Goal: Task Accomplishment & Management: Complete application form

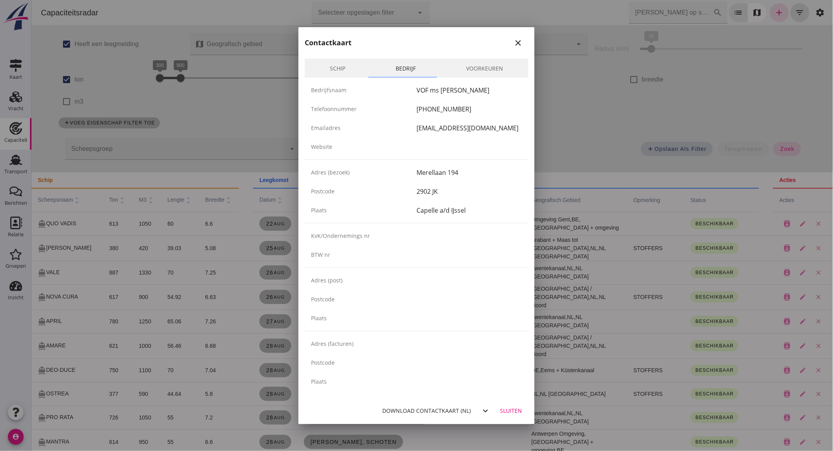
scroll to position [87, 0]
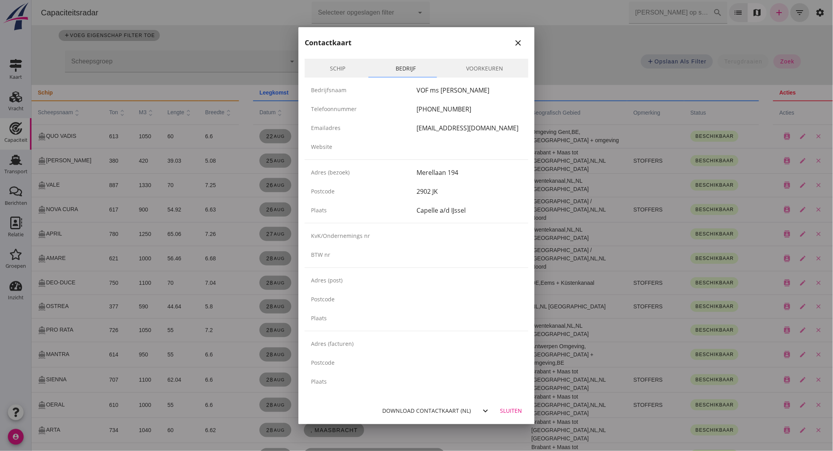
click at [29, 108] on div at bounding box center [416, 225] width 833 height 451
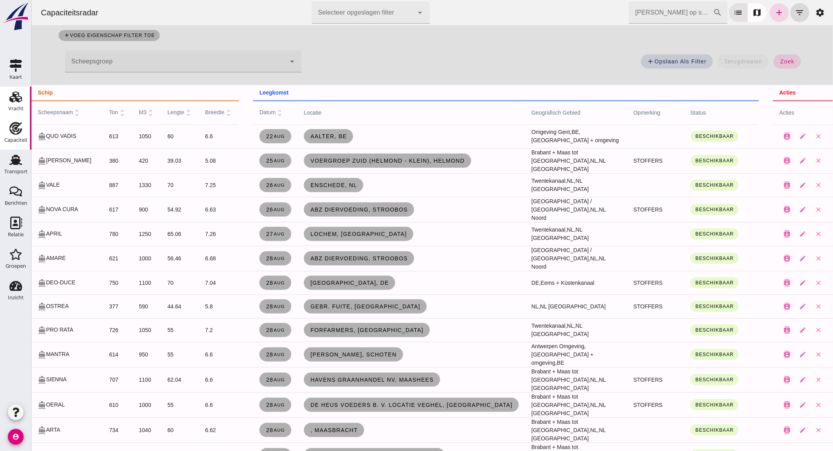
click at [18, 108] on div "Vracht" at bounding box center [15, 108] width 15 height 5
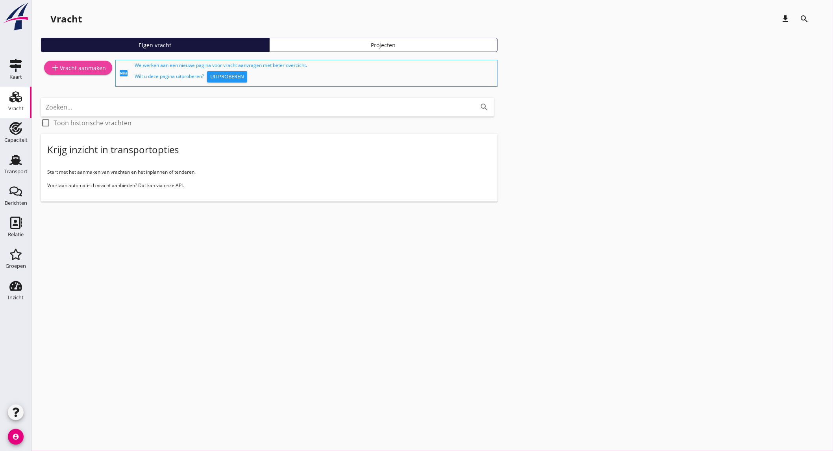
click at [100, 61] on link "add Vracht aanmaken" at bounding box center [78, 68] width 68 height 14
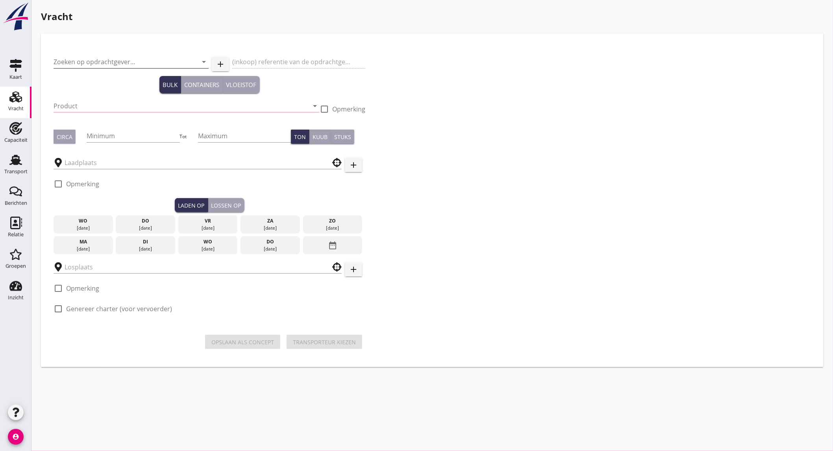
click at [108, 56] on input "Zoeken op opdrachtgever..." at bounding box center [120, 62] width 133 height 13
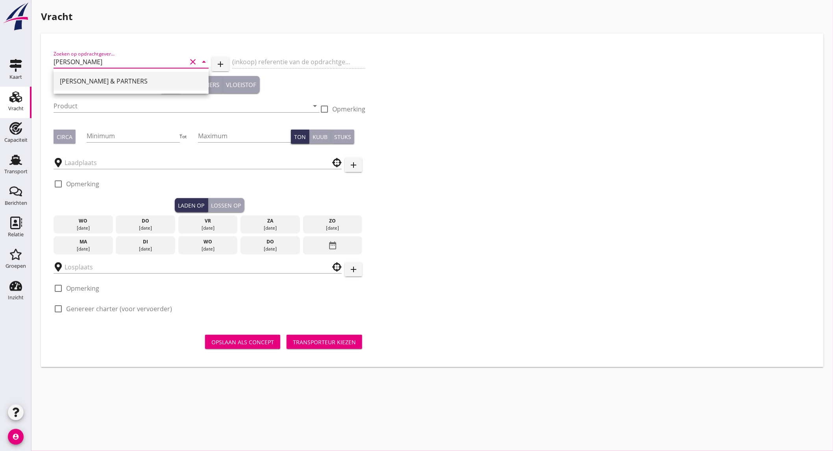
click at [103, 82] on div "[PERSON_NAME] & PARTNERS" at bounding box center [131, 80] width 143 height 9
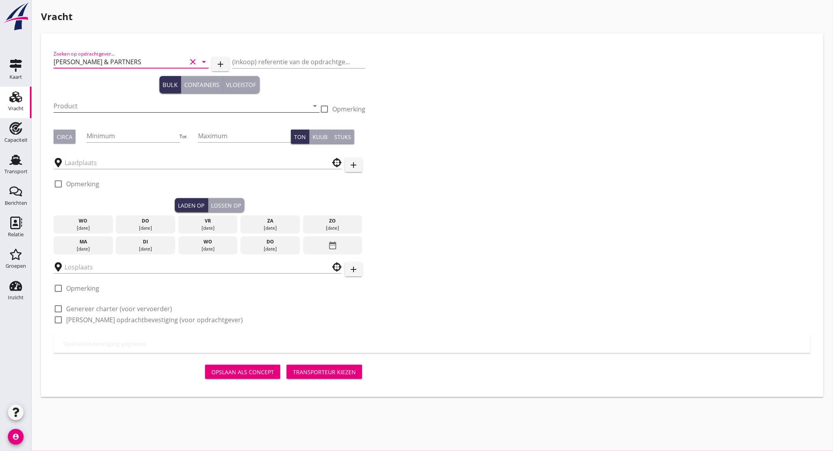
type input "[PERSON_NAME] & PARTNERS"
click at [89, 104] on input "Product" at bounding box center [181, 106] width 255 height 13
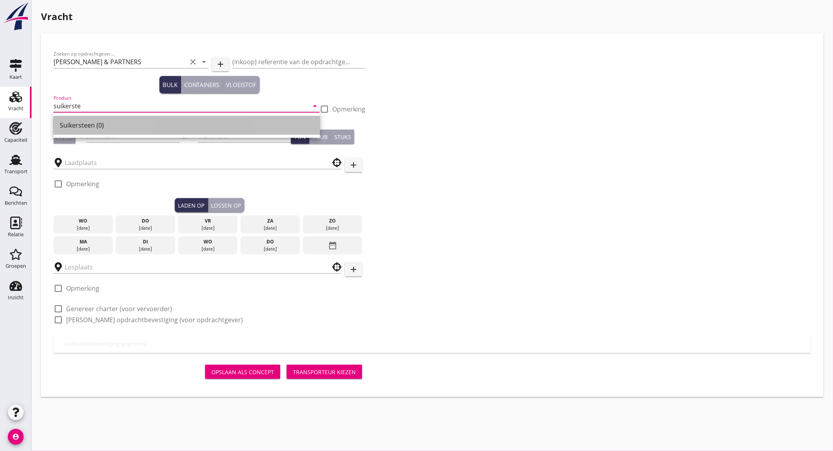
click at [89, 125] on div "Suikersteen (0)" at bounding box center [187, 125] width 254 height 9
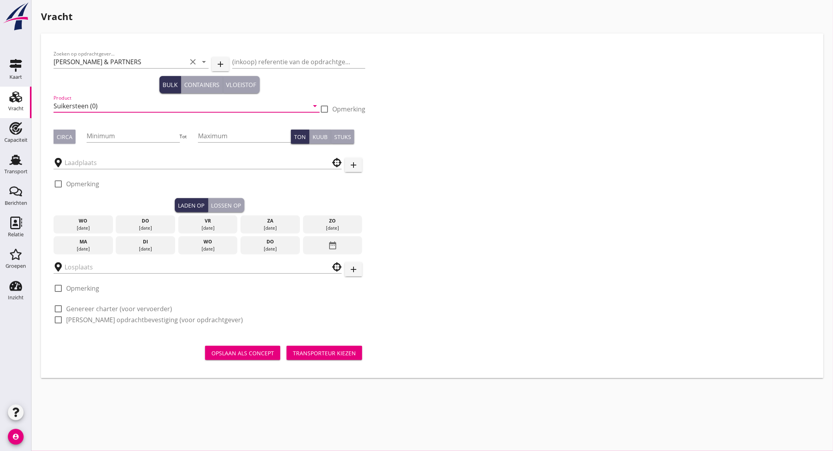
type input "Suikersteen (0)"
click at [68, 138] on div "Circa" at bounding box center [65, 137] width 16 height 8
click at [100, 138] on input "Minimum" at bounding box center [133, 136] width 93 height 13
type input "800"
click at [215, 133] on input "Maximum" at bounding box center [244, 136] width 93 height 13
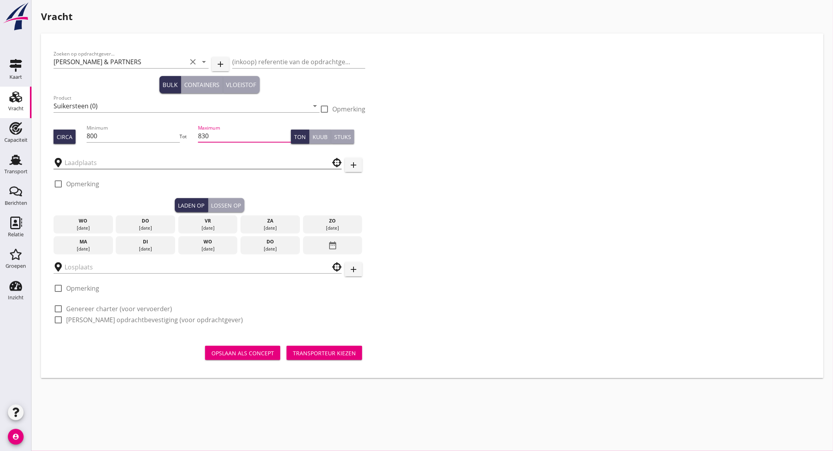
type input "830"
click at [139, 162] on input "text" at bounding box center [192, 162] width 255 height 13
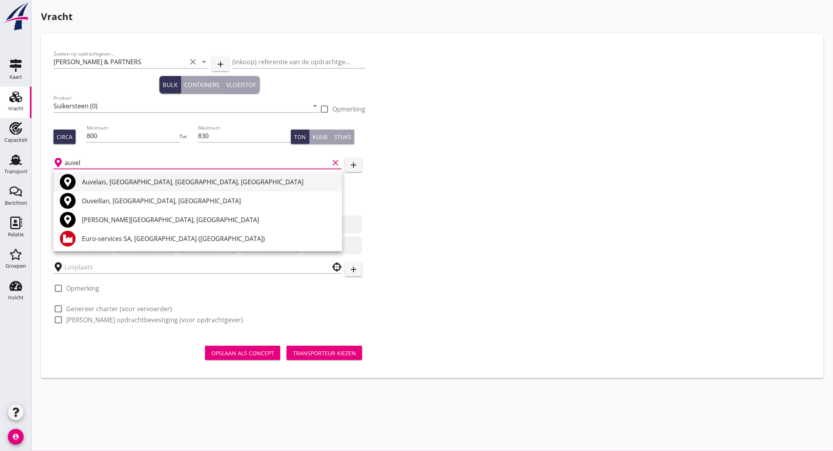
click at [176, 186] on div "Auvelais, [GEOGRAPHIC_DATA], [GEOGRAPHIC_DATA], [GEOGRAPHIC_DATA]" at bounding box center [209, 181] width 254 height 9
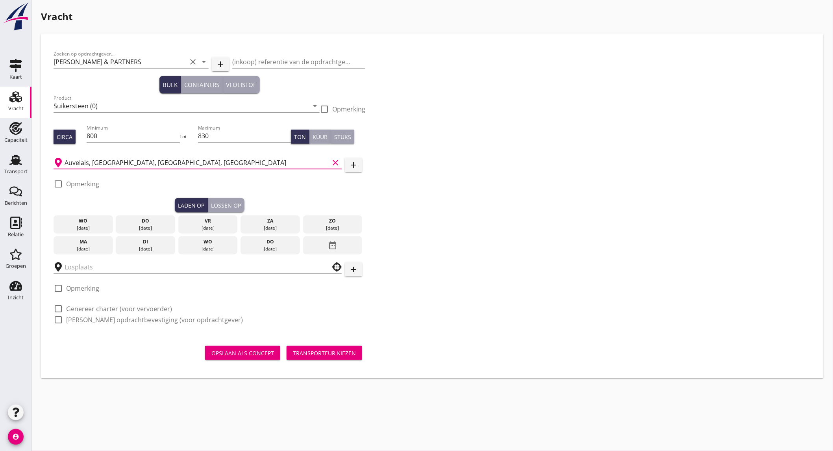
type input "Auvelais, [GEOGRAPHIC_DATA], [GEOGRAPHIC_DATA], [GEOGRAPHIC_DATA]"
drag, startPoint x: 93, startPoint y: 184, endPoint x: 97, endPoint y: 184, distance: 4.3
click at [93, 184] on label "Opmerking" at bounding box center [82, 184] width 33 height 8
checkbox input "true"
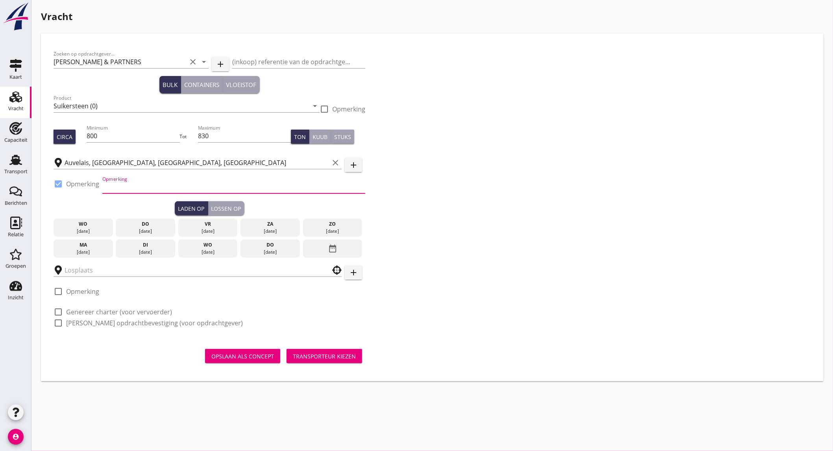
click at [135, 183] on input "Opmerking" at bounding box center [233, 187] width 263 height 13
type input "Tel nummer volgt"
click at [206, 247] on div "wo" at bounding box center [208, 244] width 56 height 7
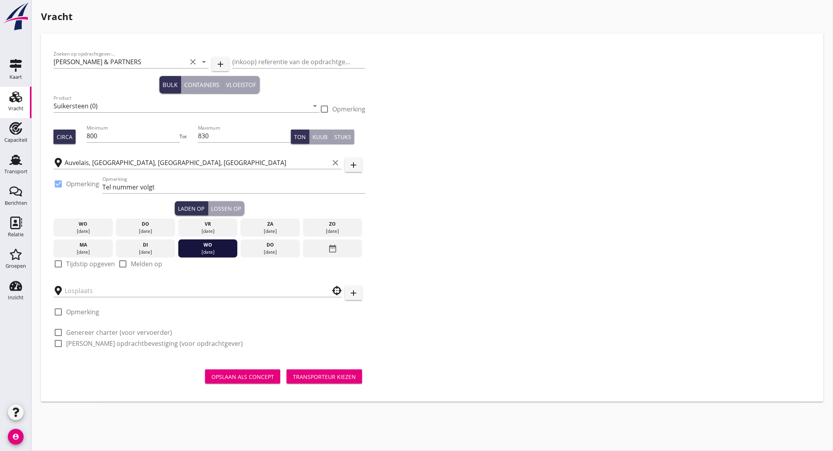
click at [81, 263] on label "Tijdstip opgeven" at bounding box center [90, 264] width 49 height 8
checkbox input "true"
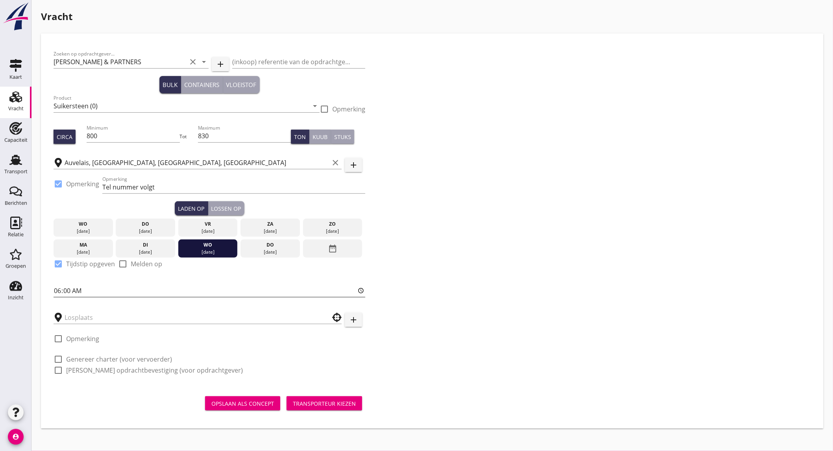
click at [85, 291] on input "06:00" at bounding box center [210, 290] width 312 height 13
type input "12:00"
click at [87, 317] on input "text" at bounding box center [192, 317] width 255 height 13
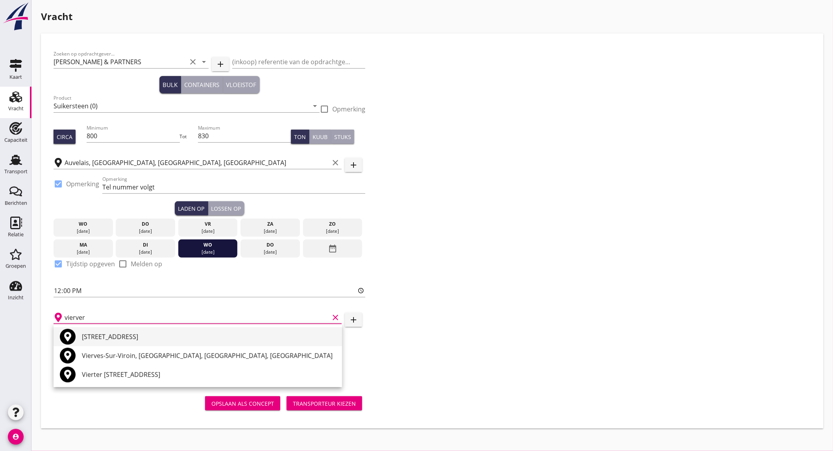
click at [245, 340] on div "[STREET_ADDRESS]" at bounding box center [209, 336] width 254 height 9
type input "[STREET_ADDRESS]"
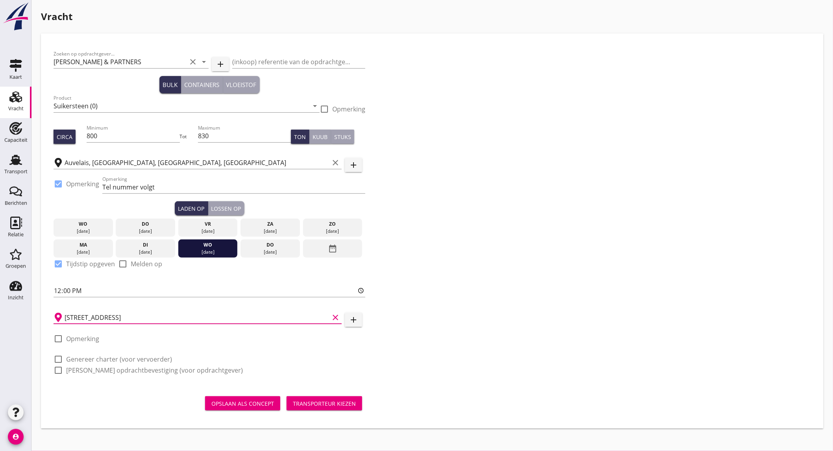
click at [93, 338] on label "Opmerking" at bounding box center [82, 339] width 33 height 8
checkbox input "true"
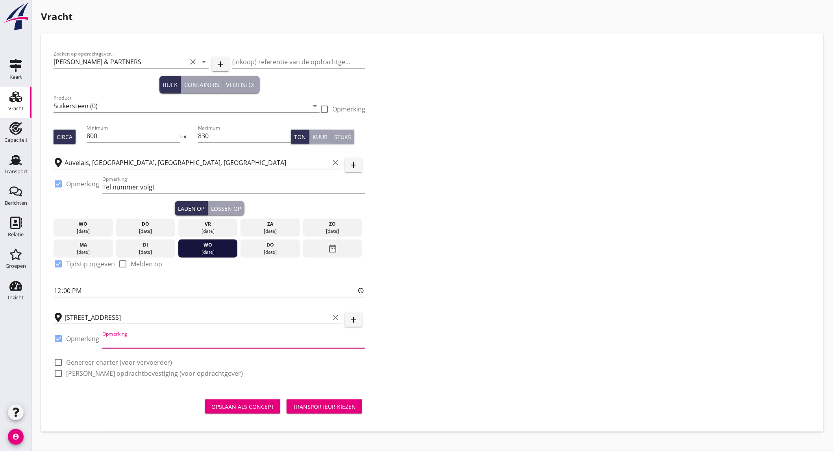
click at [156, 344] on input "Opmerking" at bounding box center [233, 342] width 263 height 13
type input "Tel nummer volgt."
drag, startPoint x: 108, startPoint y: 364, endPoint x: 112, endPoint y: 374, distance: 11.0
click at [108, 364] on label "Genereer charter (voor vervoerder)" at bounding box center [119, 362] width 106 height 8
checkbox input "true"
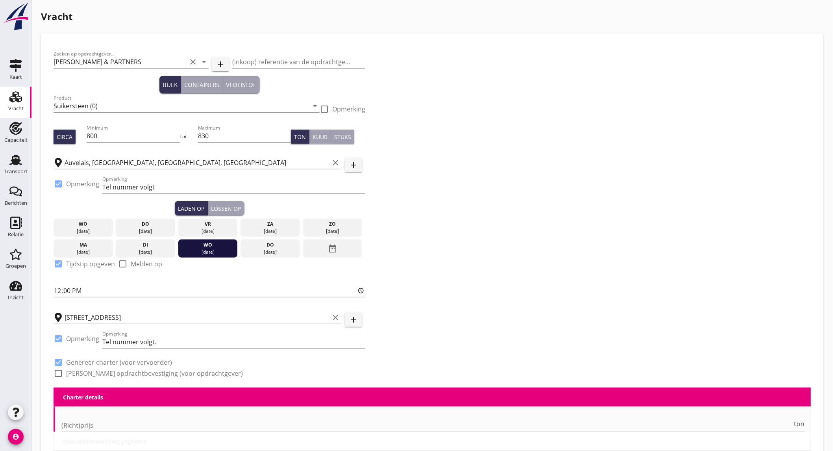
click at [112, 375] on label "[PERSON_NAME] opdrachtbevestiging (voor opdrachtgever)" at bounding box center [154, 373] width 177 height 8
checkbox input "true"
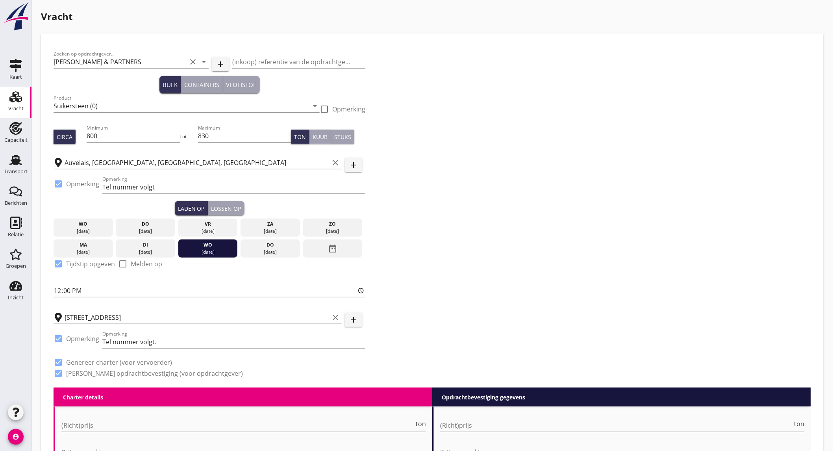
click at [335, 317] on icon "clear" at bounding box center [335, 317] width 9 height 9
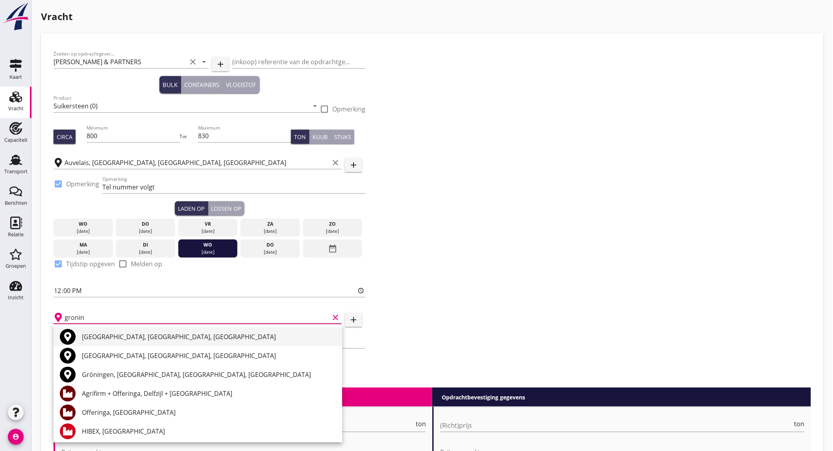
click at [193, 333] on div "[GEOGRAPHIC_DATA], [GEOGRAPHIC_DATA], [GEOGRAPHIC_DATA]" at bounding box center [209, 336] width 254 height 9
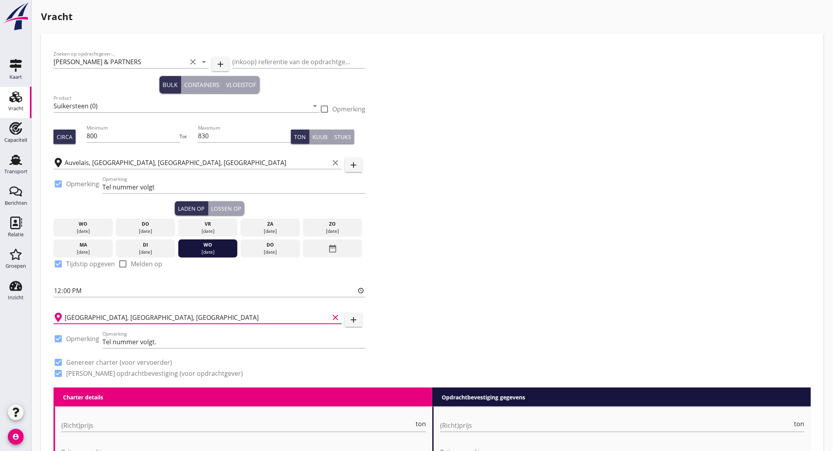
scroll to position [131, 0]
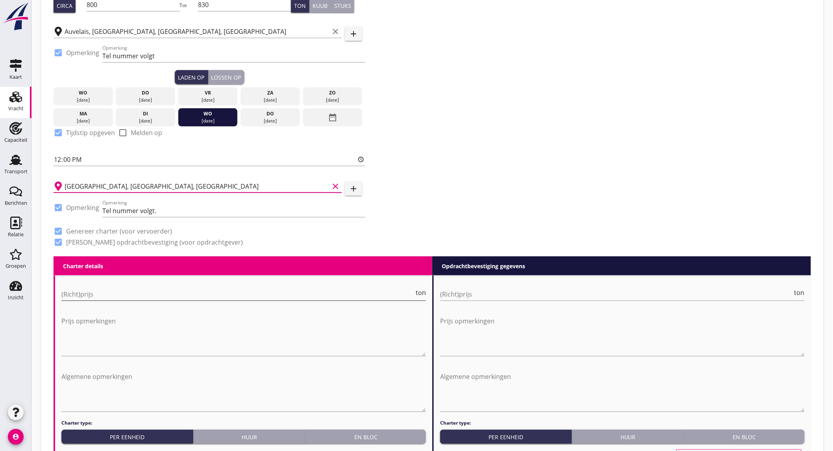
type input "[GEOGRAPHIC_DATA], [GEOGRAPHIC_DATA], [GEOGRAPHIC_DATA]"
click at [217, 295] on input "(Richt)prijs" at bounding box center [237, 294] width 353 height 13
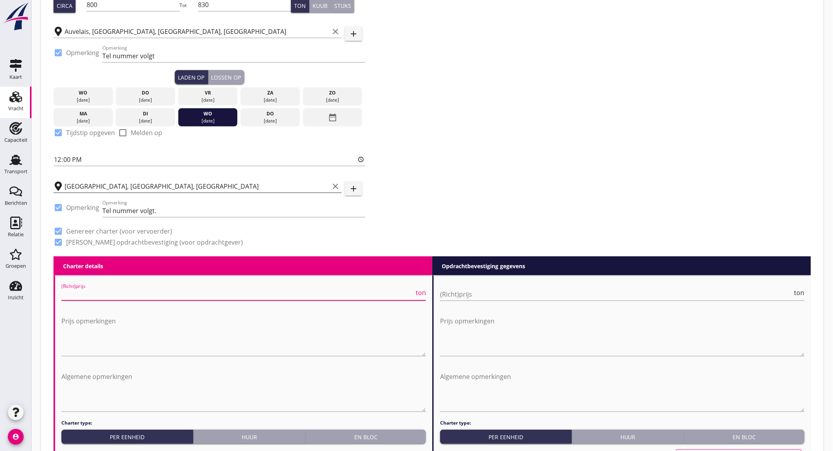
type input "7"
type input "9"
type input "9.25"
click at [464, 296] on input "(Richt)prijs" at bounding box center [616, 294] width 353 height 13
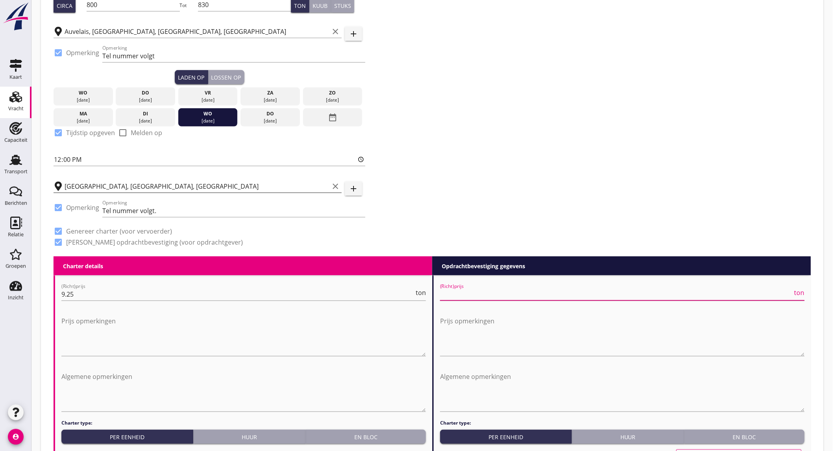
type input "9"
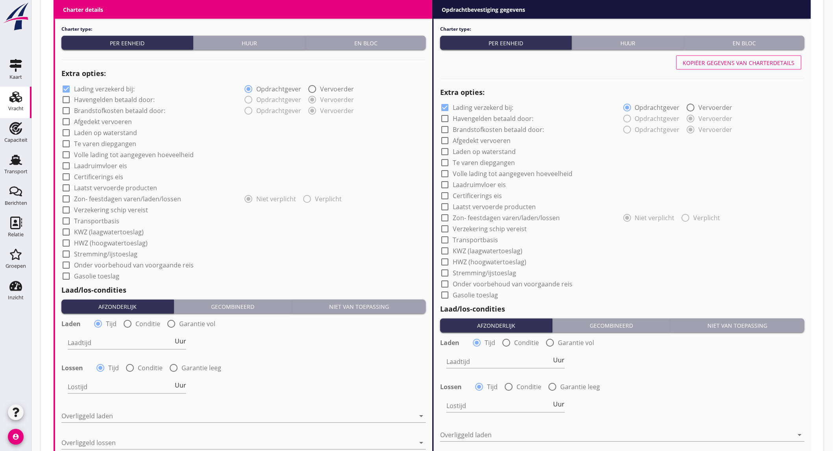
type input "9.25"
click at [113, 88] on label "Lading verzekerd bij:" at bounding box center [104, 89] width 61 height 8
checkbox input "false"
click at [153, 265] on label "Onder voorbehoud van voorgaande reis" at bounding box center [134, 266] width 120 height 8
checkbox input "true"
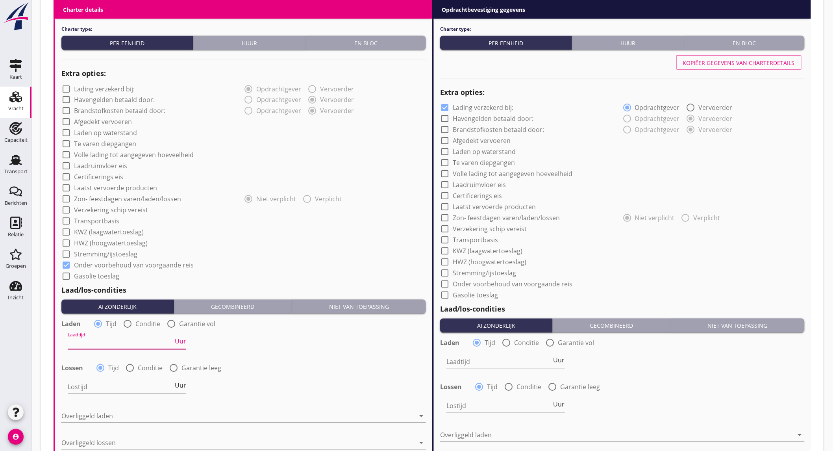
click at [124, 339] on input "Laadtijd" at bounding box center [121, 343] width 106 height 13
type input "24"
click at [174, 367] on div at bounding box center [173, 368] width 13 height 13
radio input "false"
radio input "true"
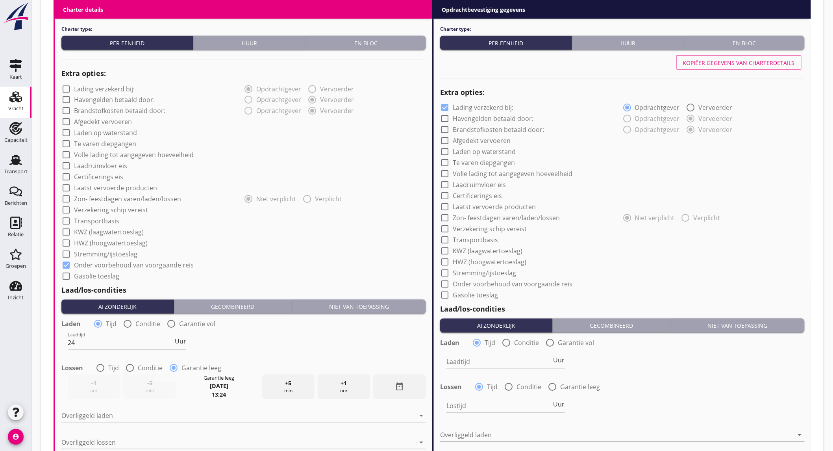
click at [399, 382] on icon "date_range" at bounding box center [399, 386] width 9 height 9
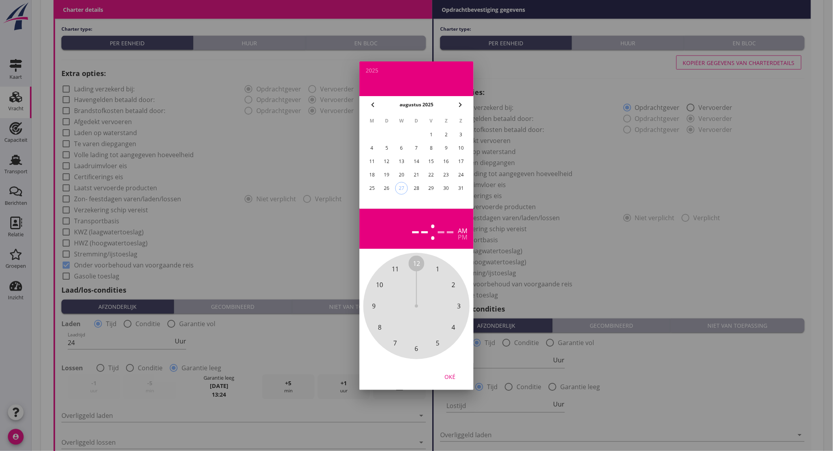
click at [462, 104] on icon "chevron_right" at bounding box center [460, 104] width 9 height 9
click at [372, 147] on div "8" at bounding box center [372, 148] width 13 height 13
drag, startPoint x: 418, startPoint y: 261, endPoint x: 403, endPoint y: 268, distance: 16.6
click at [403, 268] on div "12 1 2 3 4 5 6 7 8 9 10 11" at bounding box center [416, 306] width 85 height 85
click at [414, 261] on span "00" at bounding box center [416, 263] width 7 height 9
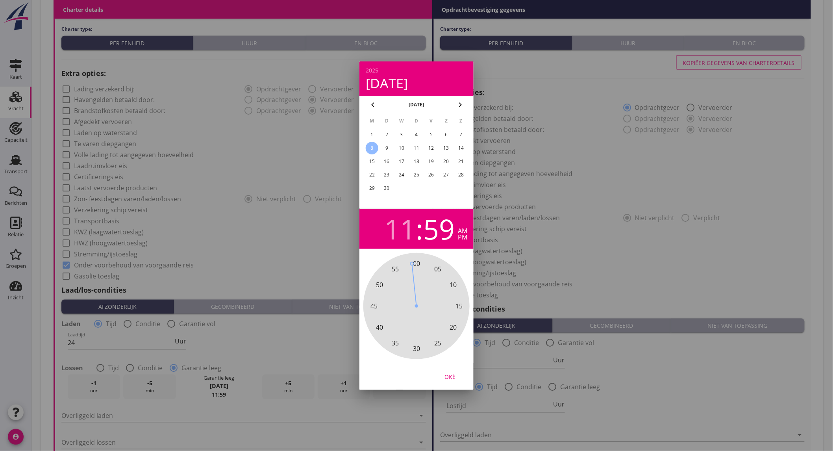
click at [460, 238] on div "pm" at bounding box center [462, 237] width 9 height 6
click at [451, 377] on div "Oké" at bounding box center [450, 376] width 22 height 8
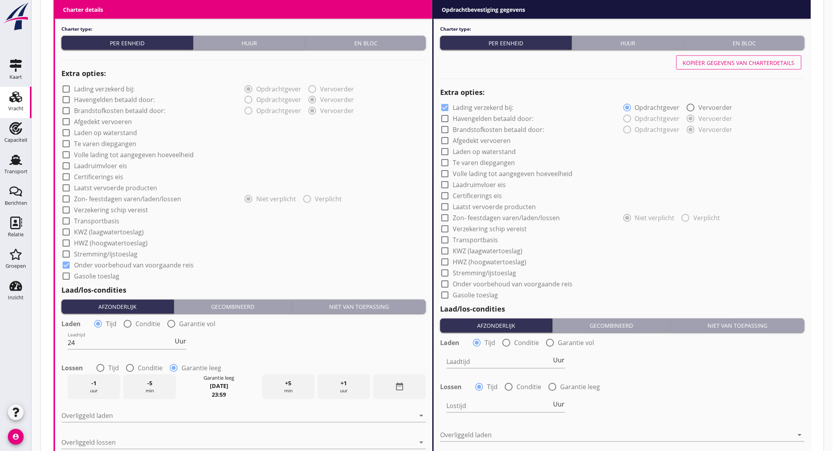
scroll to position [656, 0]
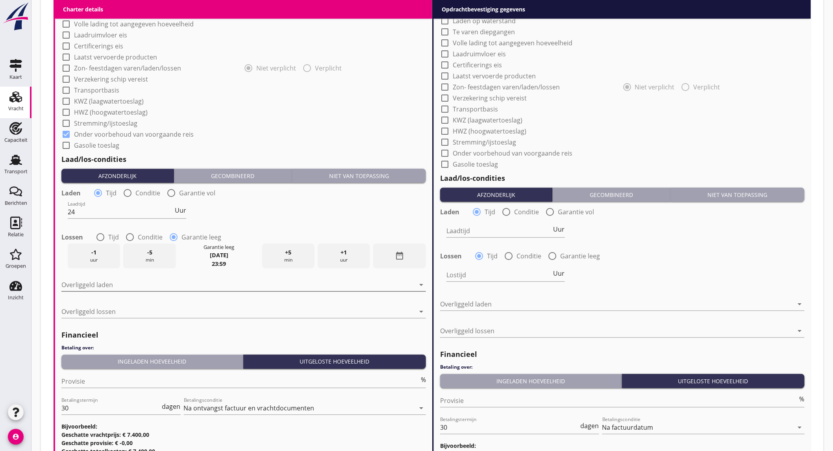
click at [160, 283] on div at bounding box center [238, 284] width 354 height 13
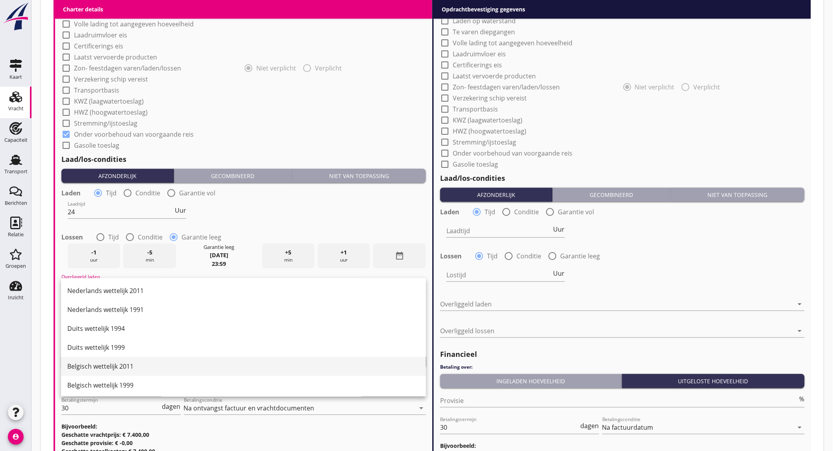
scroll to position [44, 0]
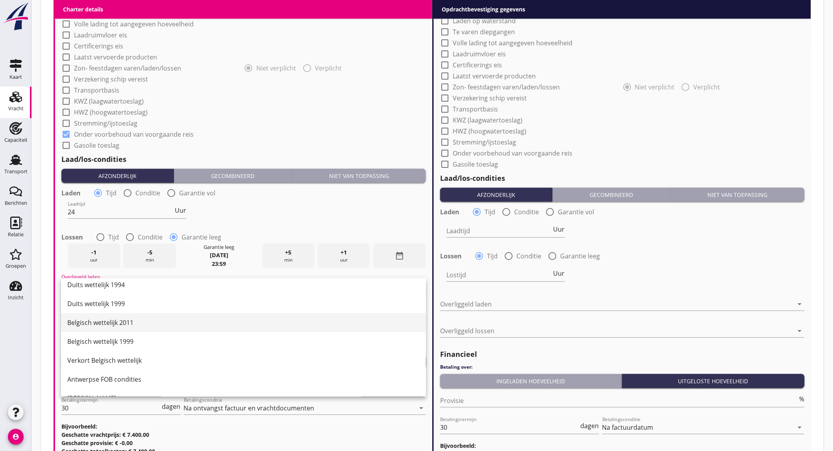
click at [136, 325] on div "Belgisch wettelijk 2011" at bounding box center [243, 322] width 353 height 9
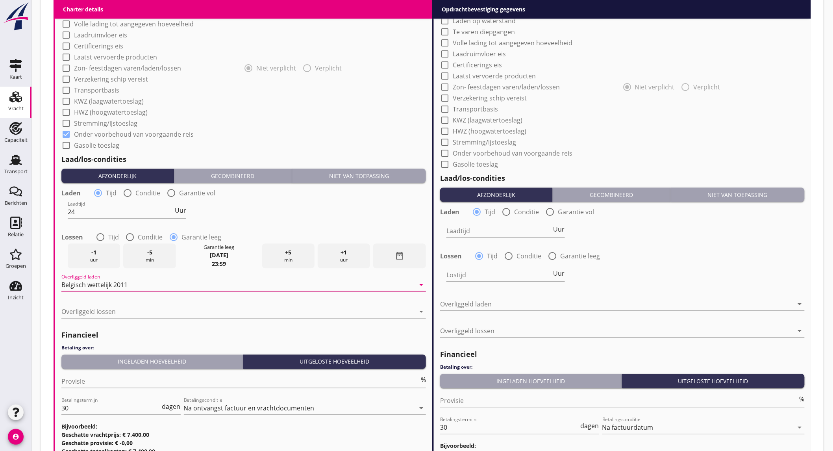
click at [136, 312] on div at bounding box center [238, 311] width 354 height 13
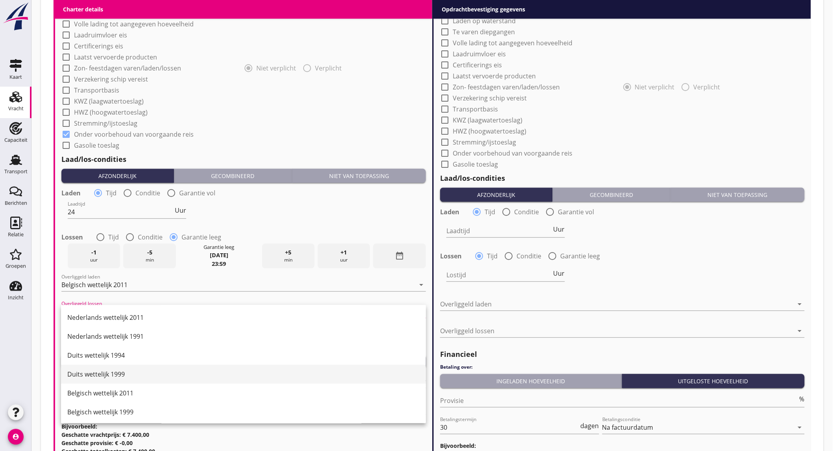
scroll to position [398, 0]
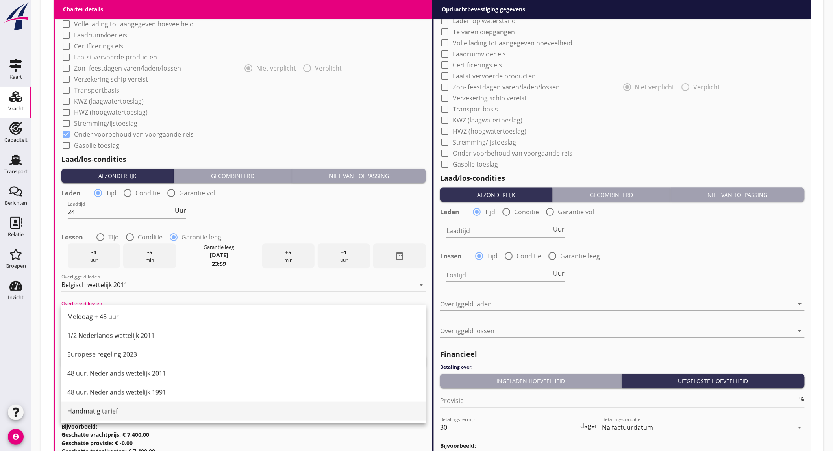
click at [112, 414] on div "Handmatig tarief" at bounding box center [243, 410] width 353 height 9
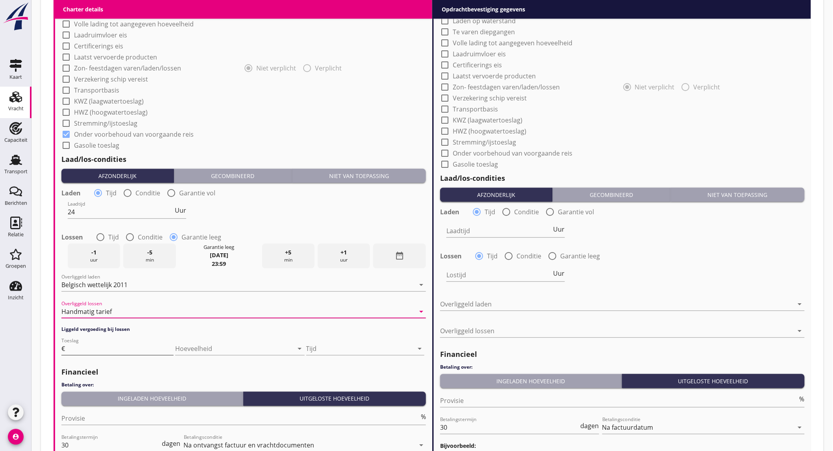
click at [112, 349] on input "Toeslag" at bounding box center [120, 348] width 107 height 13
type input "35"
click at [313, 345] on div at bounding box center [359, 348] width 107 height 13
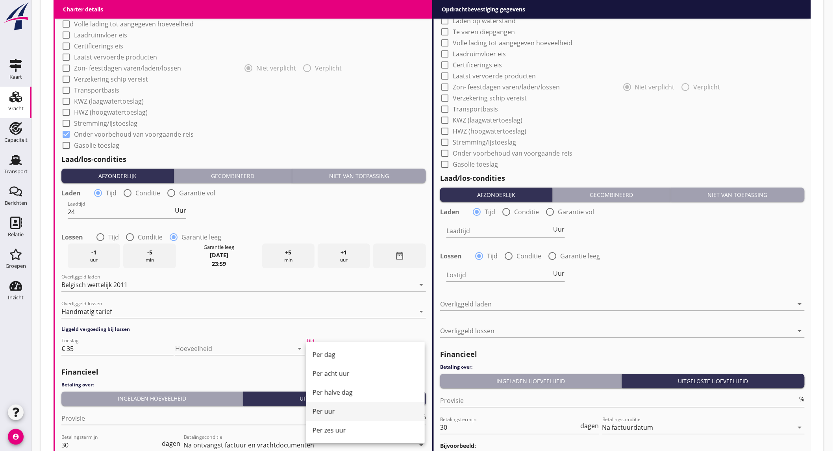
click at [343, 410] on div "Per uur" at bounding box center [366, 410] width 106 height 9
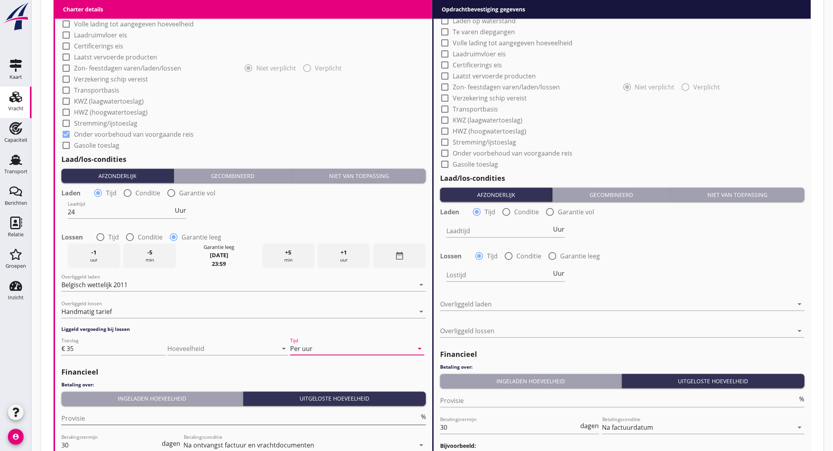
click at [126, 412] on input "Provisie" at bounding box center [240, 418] width 358 height 13
type input "5"
click at [390, 207] on div "Laadtijd 24 Uur" at bounding box center [244, 213] width 366 height 28
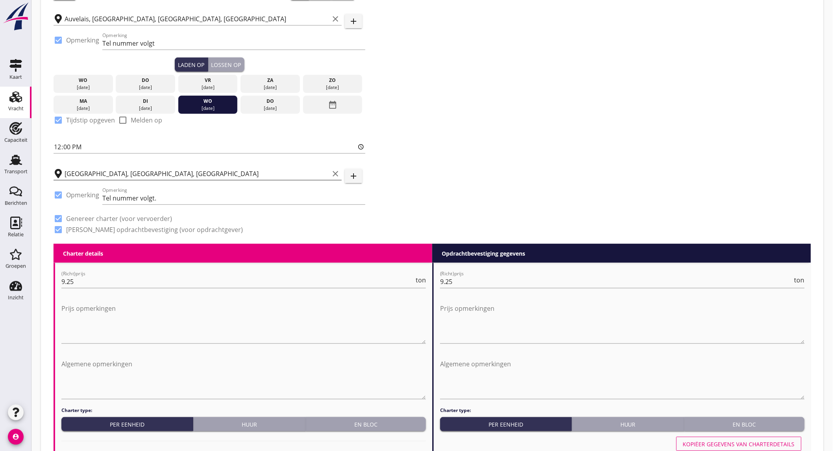
scroll to position [275, 0]
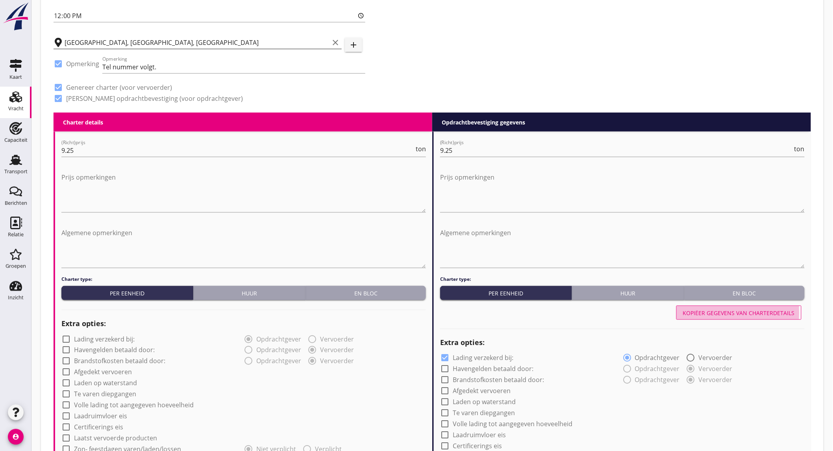
click at [720, 310] on div "Kopiëer gegevens van charterdetails" at bounding box center [739, 313] width 112 height 8
checkbox input "false"
checkbox input "true"
type input "24"
radio input "false"
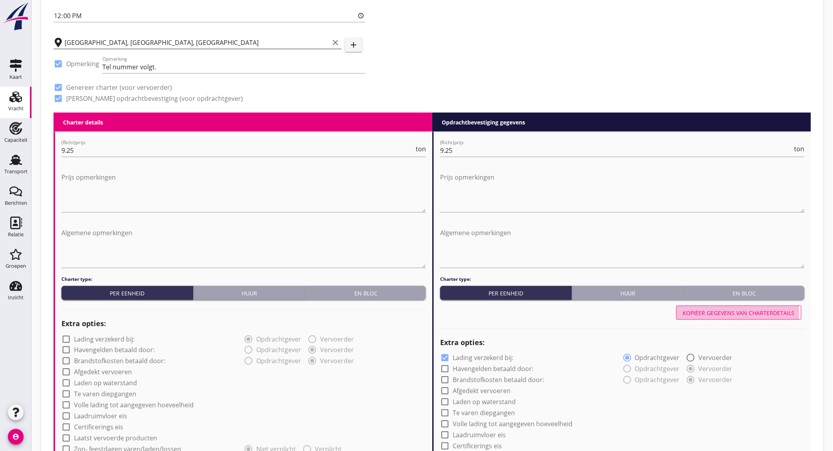
radio input "true"
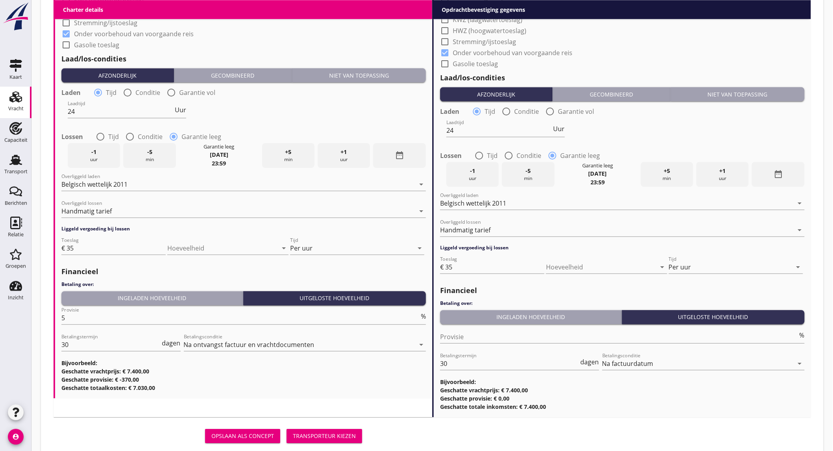
scroll to position [775, 0]
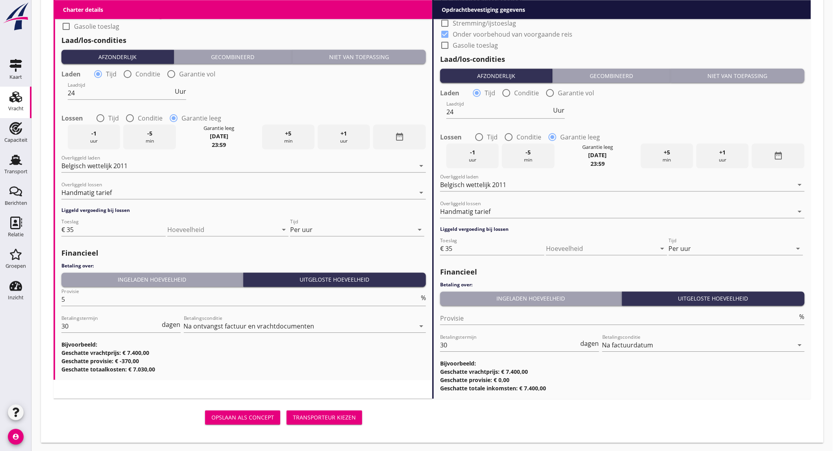
click at [309, 416] on div "Transporteur kiezen" at bounding box center [324, 417] width 63 height 8
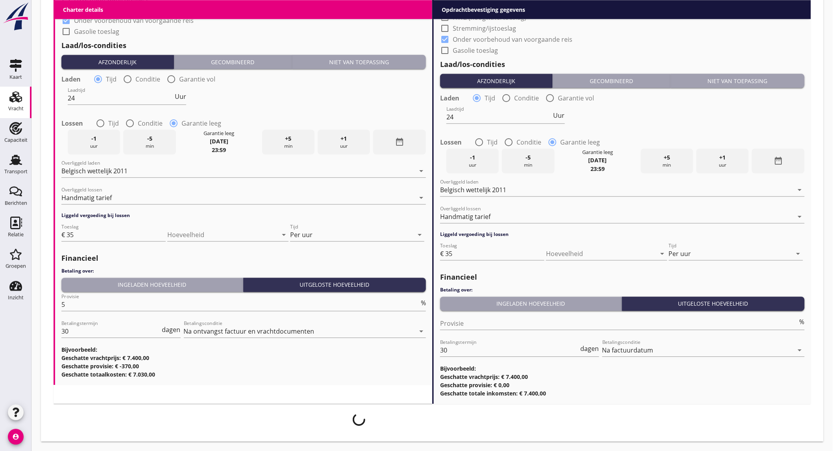
scroll to position [769, 0]
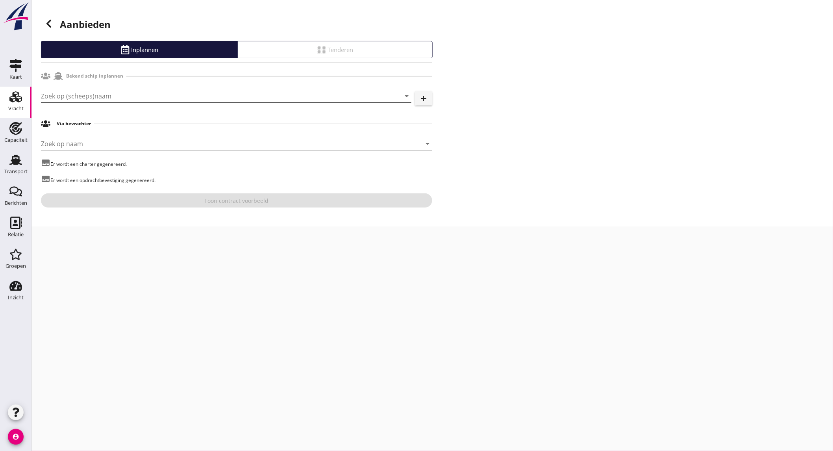
click at [171, 95] on input "Zoek op (scheeps)naam" at bounding box center [215, 96] width 349 height 13
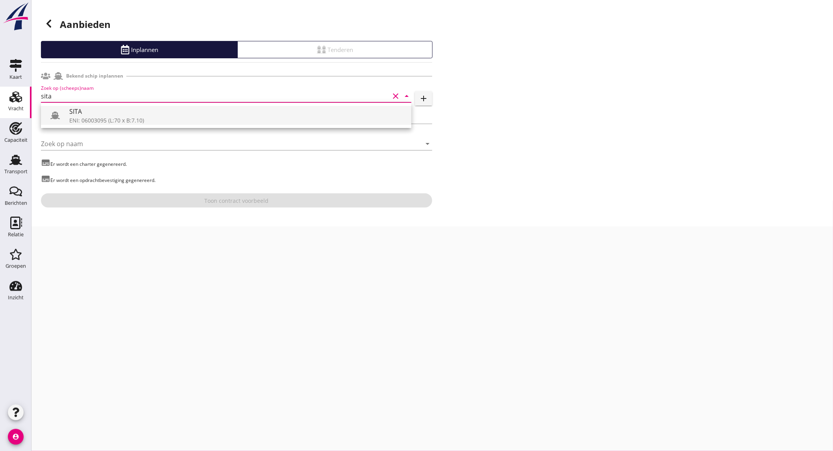
click at [171, 120] on div "ENI: 06003095 (L:70 x B:7.10)" at bounding box center [237, 120] width 336 height 8
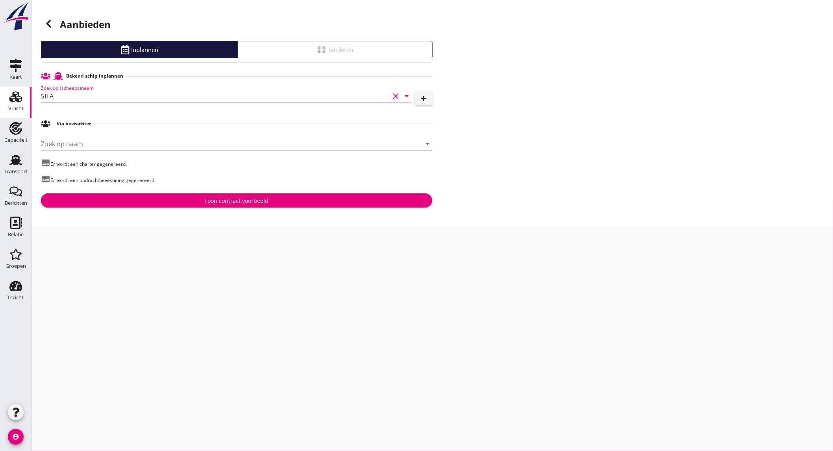
type input "SITA"
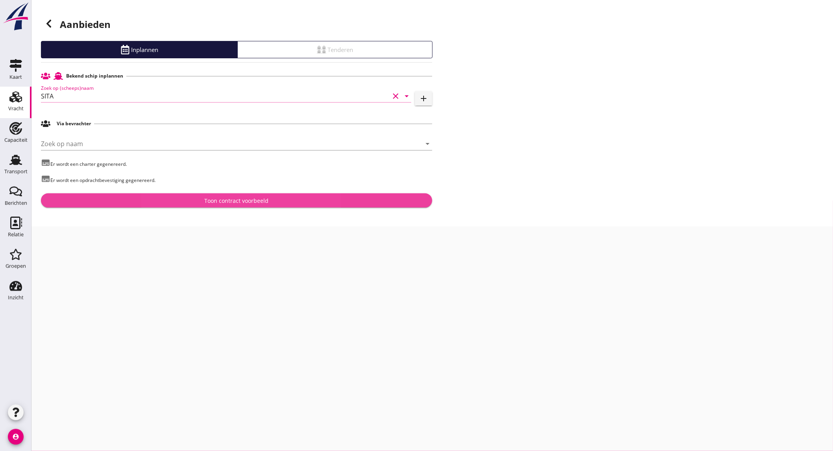
click at [196, 199] on div "Toon contract voorbeeld" at bounding box center [236, 201] width 379 height 8
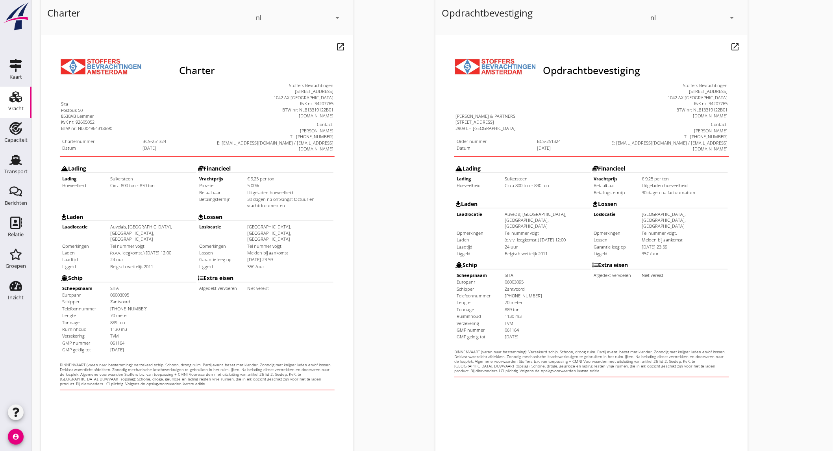
scroll to position [132, 0]
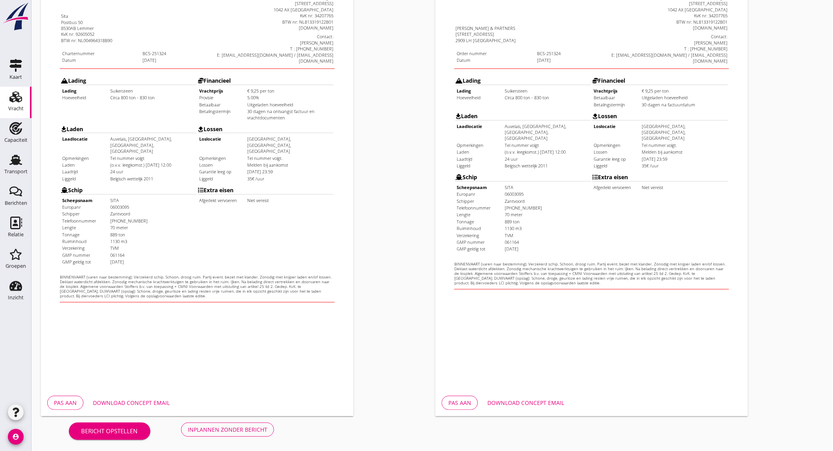
click at [136, 400] on div "Download concept email" at bounding box center [131, 403] width 77 height 8
click at [541, 399] on div "Download concept email" at bounding box center [526, 403] width 77 height 8
click at [218, 427] on div "Inplannen zonder bericht" at bounding box center [228, 429] width 80 height 8
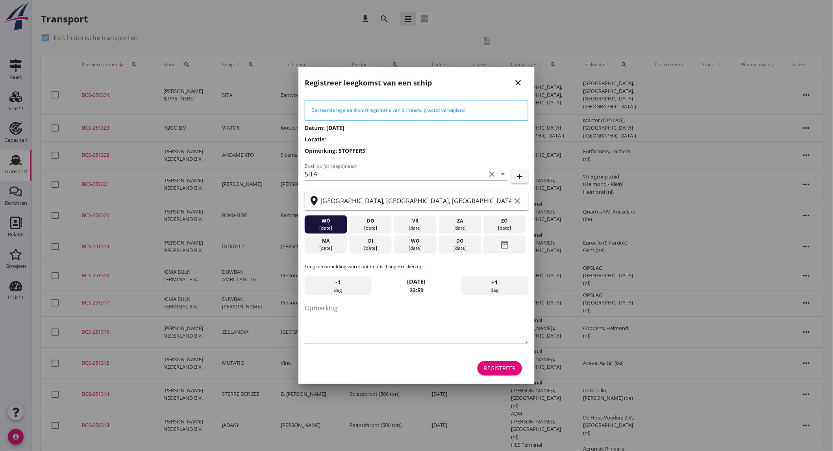
drag, startPoint x: 336, startPoint y: 247, endPoint x: 343, endPoint y: 247, distance: 6.3
click at [336, 247] on div "[DATE]" at bounding box center [326, 248] width 39 height 7
click at [504, 368] on div "Registreer" at bounding box center [500, 368] width 32 height 8
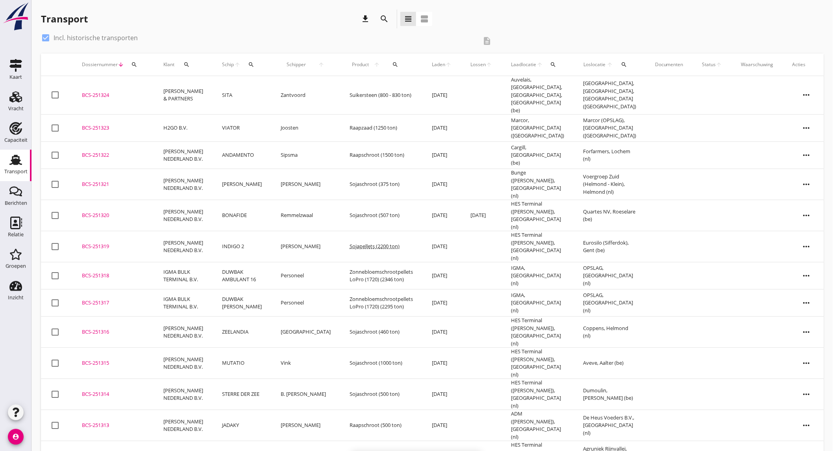
click at [391, 89] on td "Suikersteen (800 - 830 ton)" at bounding box center [381, 95] width 82 height 39
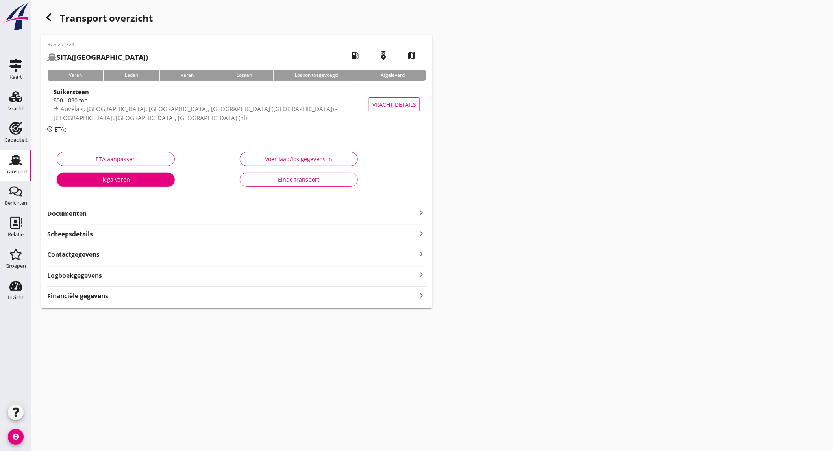
click at [151, 104] on div "800 - 830 ton" at bounding box center [219, 100] width 331 height 8
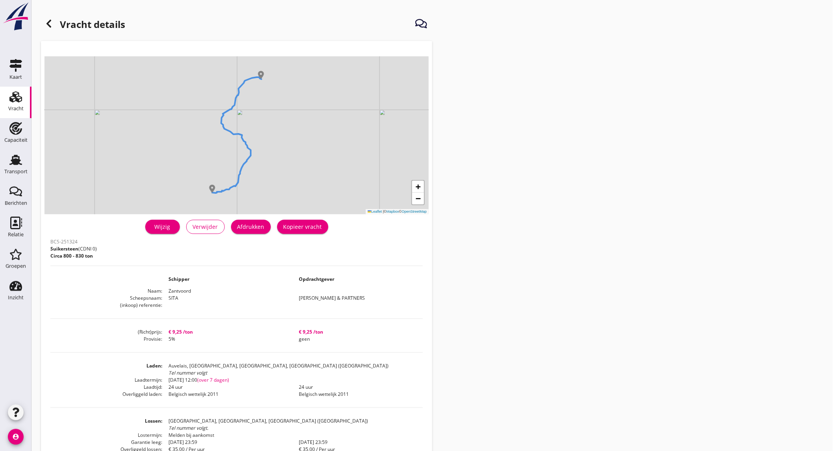
click at [170, 225] on div "Wijzig" at bounding box center [163, 227] width 22 height 8
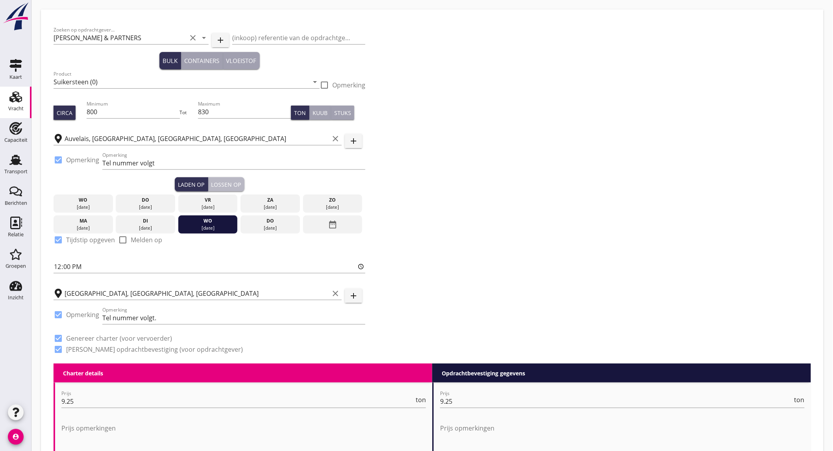
click at [225, 181] on div "Lossen op" at bounding box center [227, 184] width 30 height 8
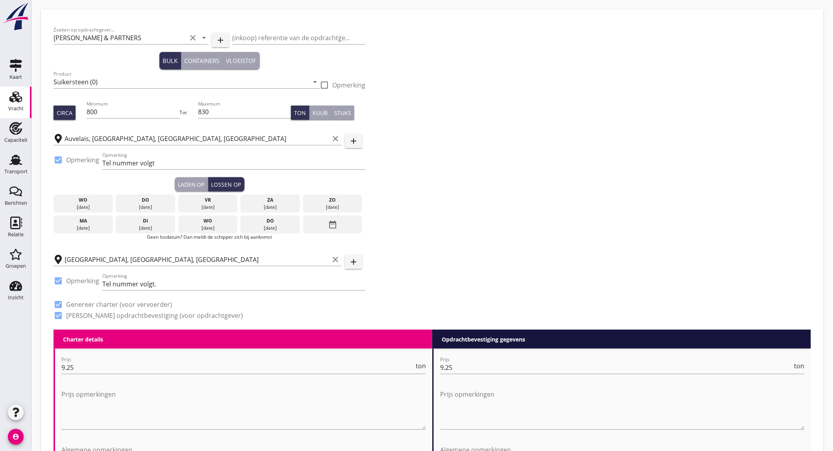
click at [337, 226] on icon "date_range" at bounding box center [332, 224] width 9 height 14
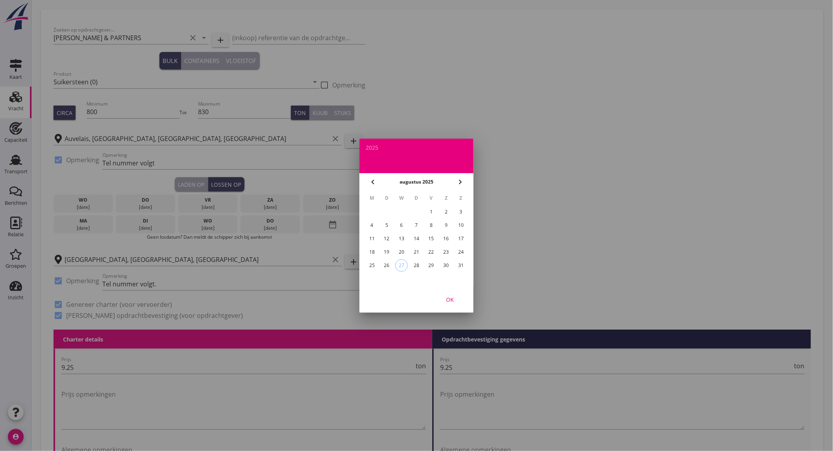
click at [463, 178] on icon "chevron_right" at bounding box center [460, 181] width 9 height 9
drag, startPoint x: 368, startPoint y: 225, endPoint x: 388, endPoint y: 236, distance: 23.3
click at [370, 225] on div "8" at bounding box center [372, 225] width 13 height 13
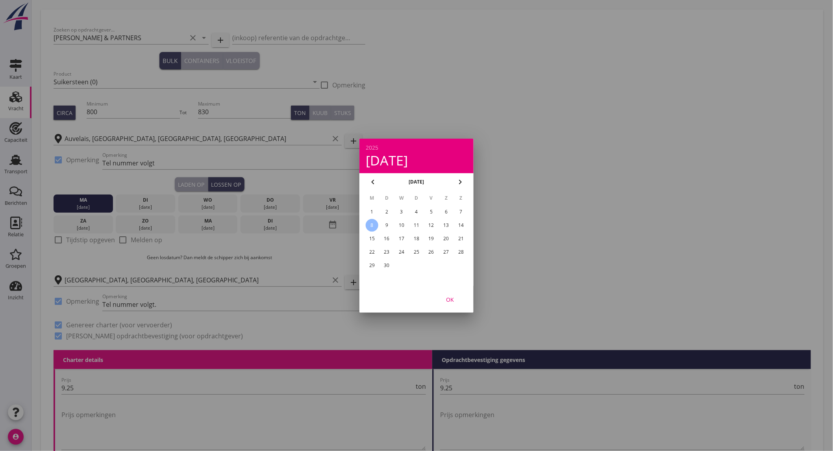
click at [448, 299] on div "OK" at bounding box center [450, 299] width 22 height 8
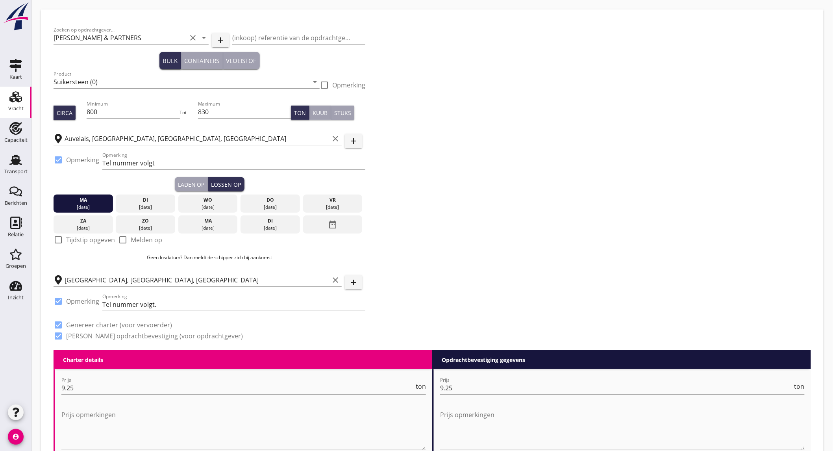
click at [90, 243] on div "check_box_outline_blank Tijdstip opgeven" at bounding box center [84, 239] width 61 height 9
click at [91, 243] on label "Tijdstip opgeven" at bounding box center [90, 240] width 49 height 8
checkbox input "true"
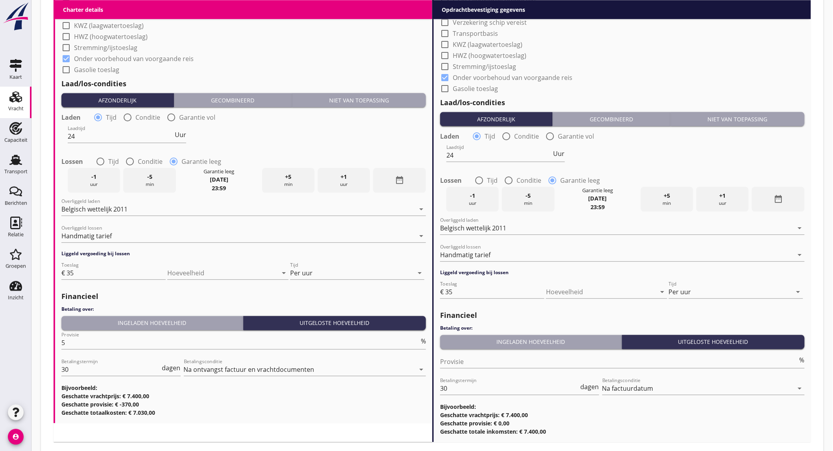
scroll to position [765, 0]
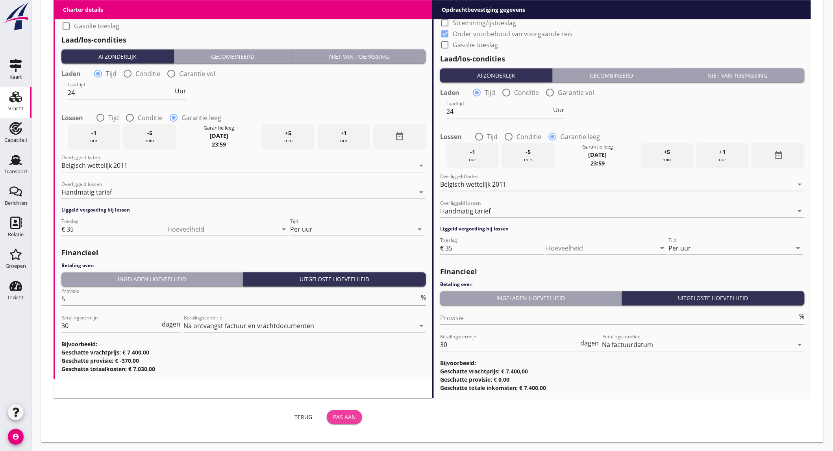
click at [345, 413] on div "Pas aan" at bounding box center [344, 417] width 23 height 8
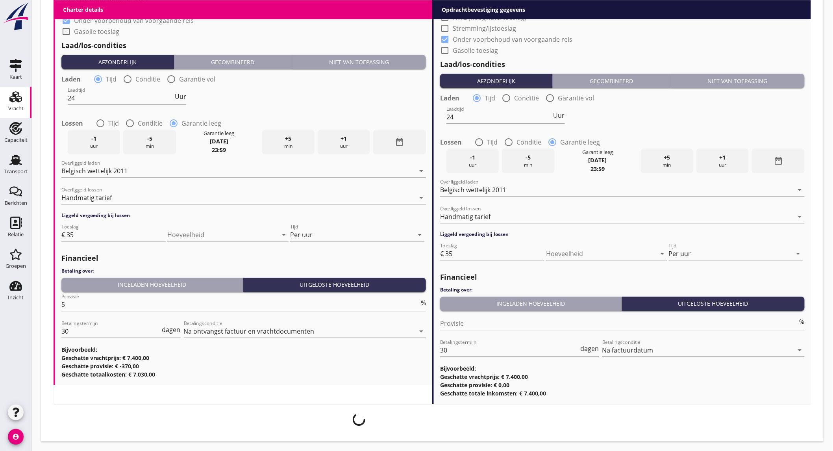
scroll to position [758, 0]
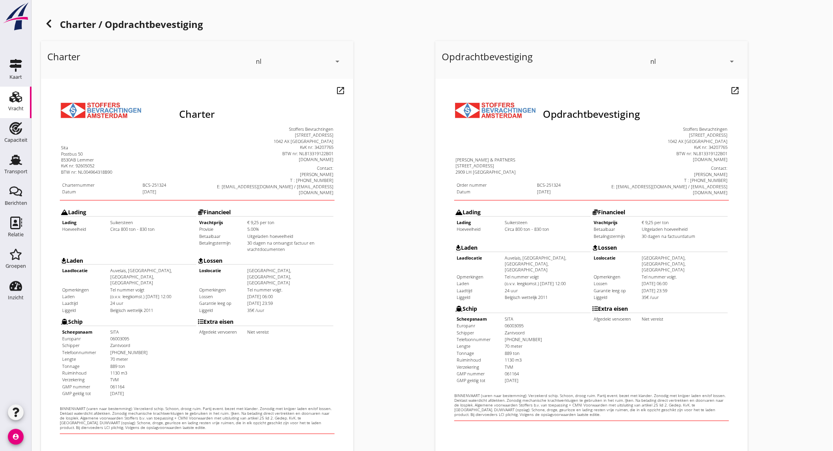
scroll to position [132, 0]
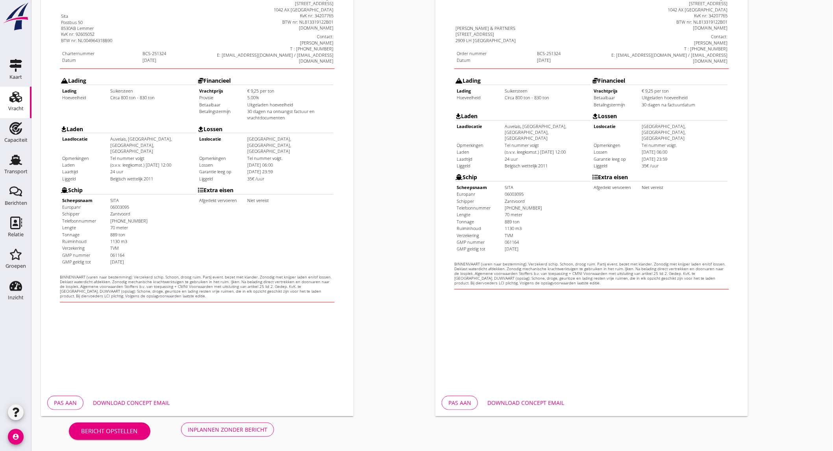
click at [145, 397] on button "Download concept email" at bounding box center [131, 403] width 89 height 14
click at [512, 397] on button "Download concept email" at bounding box center [525, 403] width 89 height 14
drag, startPoint x: 779, startPoint y: 182, endPoint x: 786, endPoint y: 138, distance: 44.7
click at [779, 182] on div "Opdrachtbevestiging nl arrow_drop_down open_in_new Pas aan Download concept ema…" at bounding box center [629, 162] width 395 height 513
click at [245, 431] on div "Inplannen zonder bericht" at bounding box center [228, 429] width 80 height 8
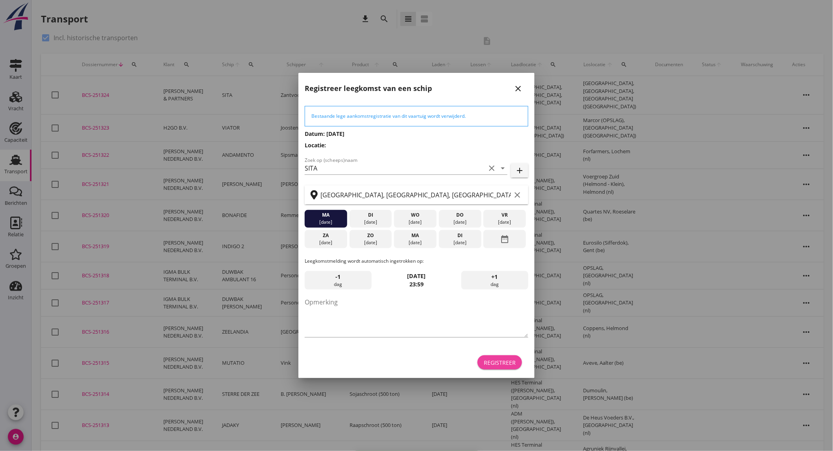
click at [495, 364] on div "Registreer" at bounding box center [500, 362] width 32 height 8
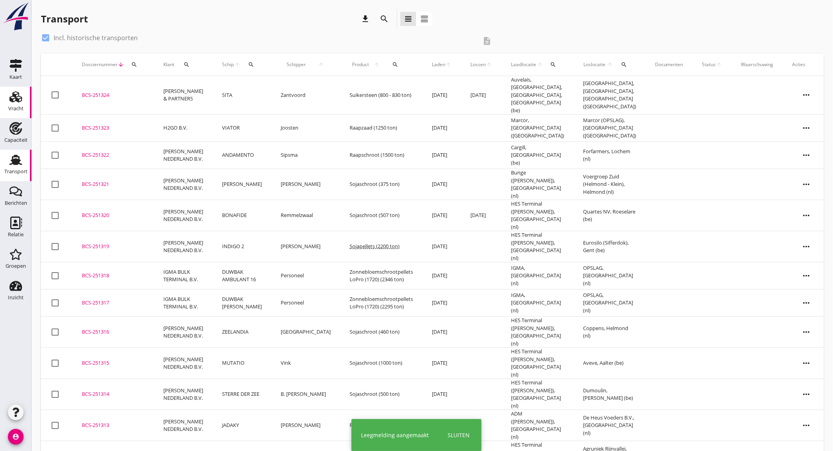
click at [21, 100] on icon "Vracht" at bounding box center [15, 97] width 13 height 13
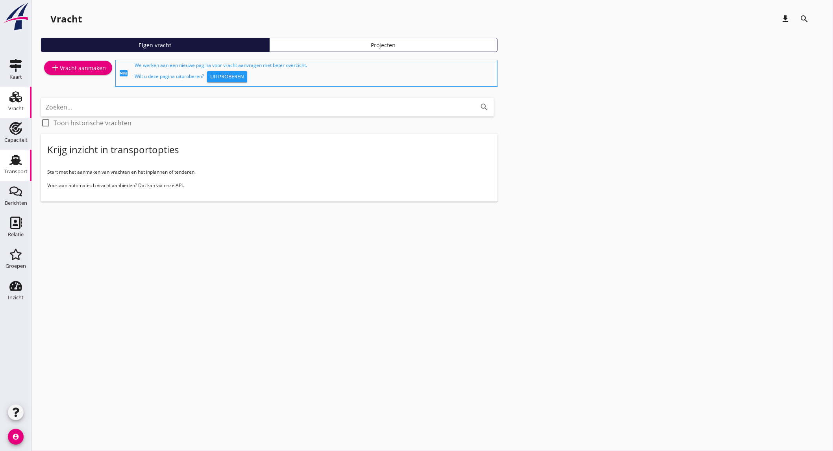
drag, startPoint x: 9, startPoint y: 163, endPoint x: 7, endPoint y: 160, distance: 4.4
click at [9, 163] on icon "Transport" at bounding box center [15, 160] width 13 height 13
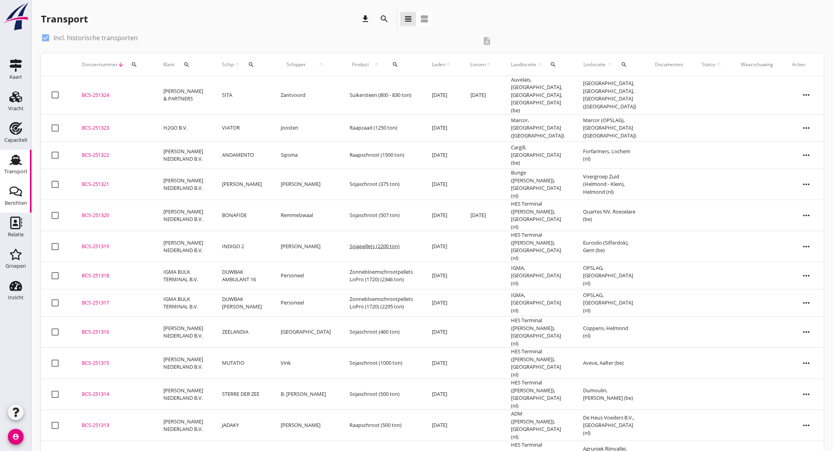
click at [23, 201] on div "Berichten" at bounding box center [16, 202] width 22 height 5
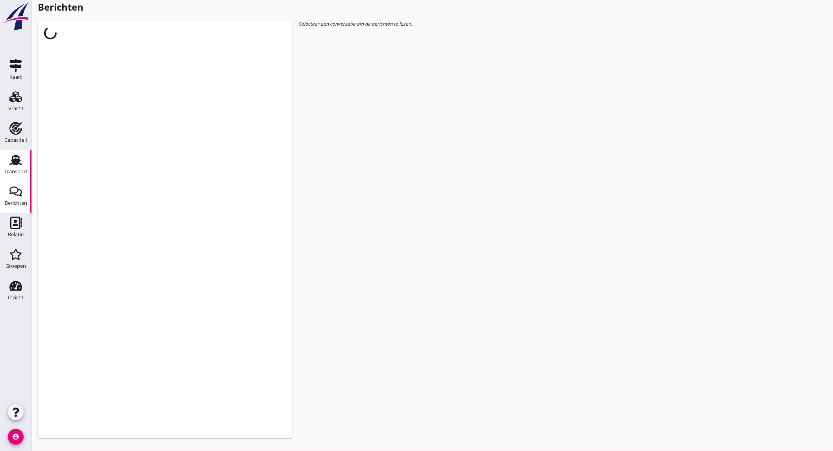
click at [13, 167] on div "Transport" at bounding box center [15, 171] width 23 height 11
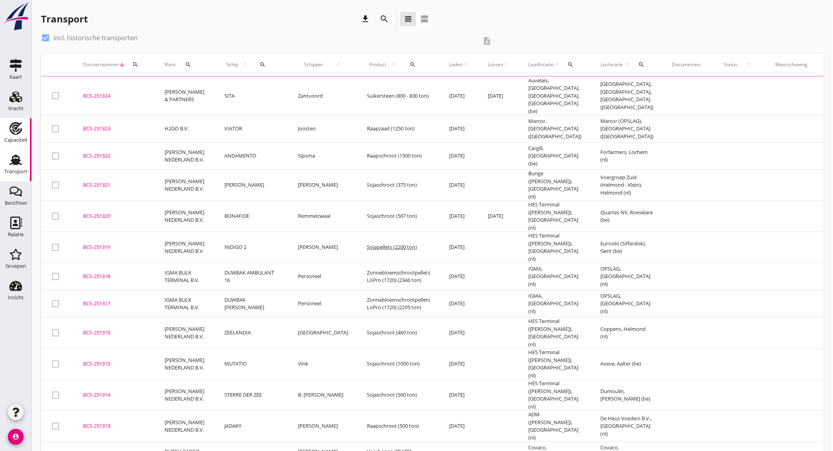
click at [9, 135] on div "Capaciteit" at bounding box center [15, 140] width 23 height 11
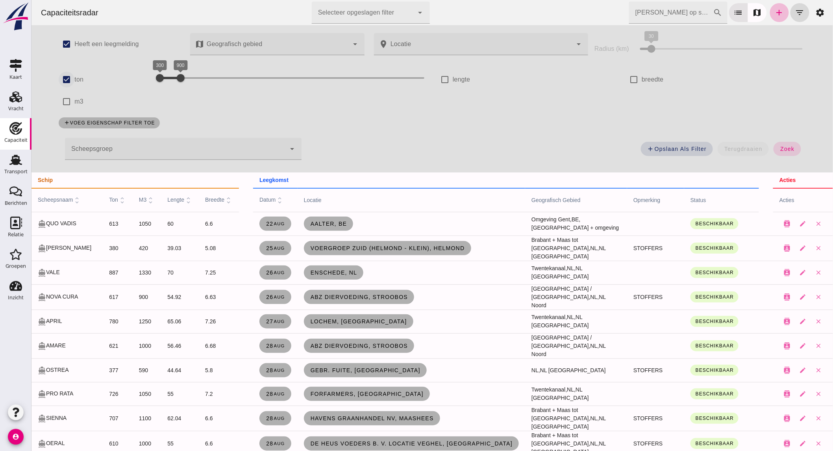
click at [61, 76] on input "ton" at bounding box center [66, 80] width 16 height 16
checkbox input "false"
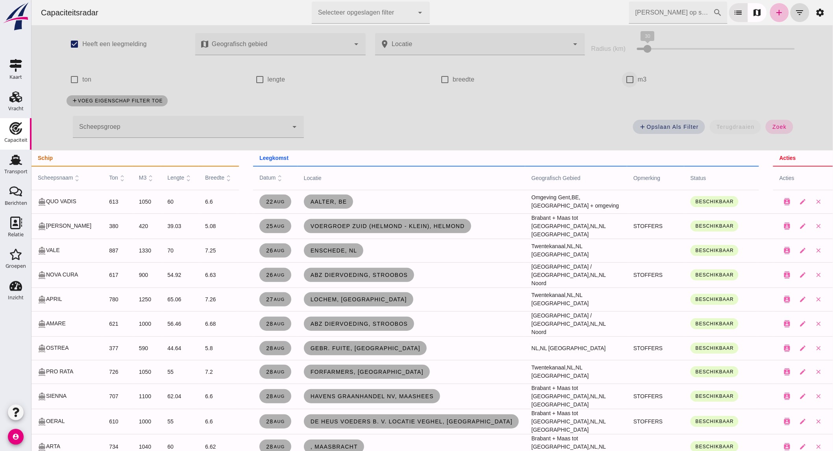
click at [622, 80] on input "m3" at bounding box center [630, 80] width 16 height 16
checkbox input "true"
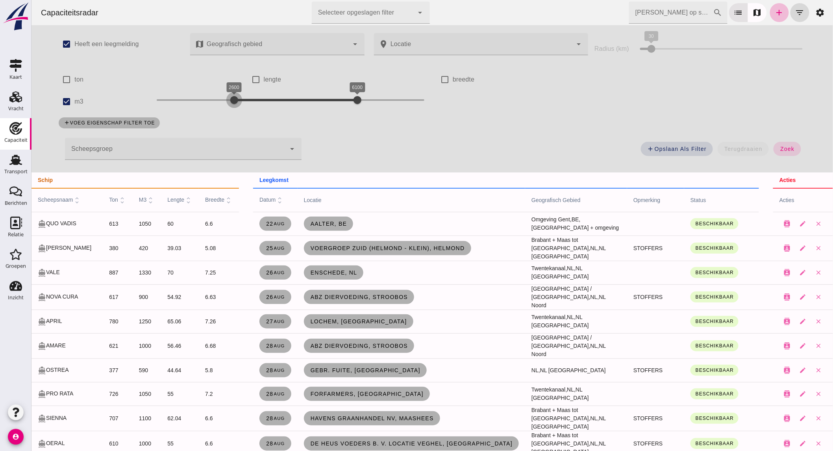
drag, startPoint x: 241, startPoint y: 100, endPoint x: 227, endPoint y: 101, distance: 13.4
click at [227, 101] on div at bounding box center [234, 100] width 16 height 16
drag, startPoint x: 323, startPoint y: 100, endPoint x: 284, endPoint y: 104, distance: 39.2
click at [284, 104] on div at bounding box center [283, 100] width 16 height 16
click at [782, 151] on span "zoek" at bounding box center [787, 149] width 15 height 6
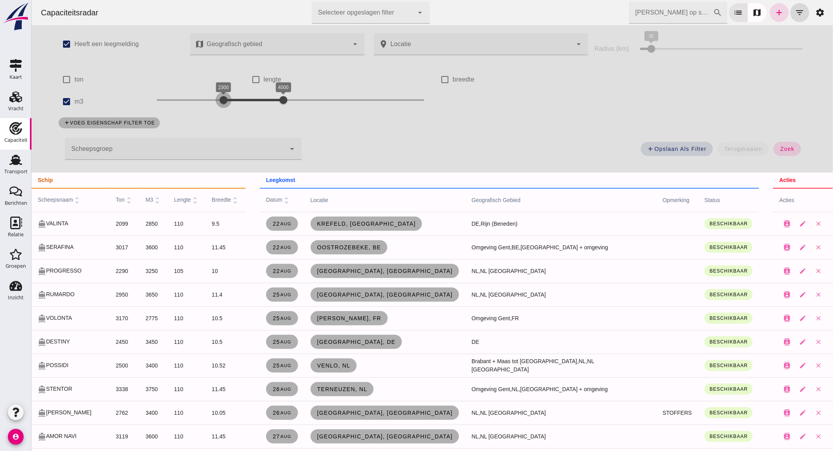
drag, startPoint x: 229, startPoint y: 99, endPoint x: 220, endPoint y: 99, distance: 8.7
click at [220, 99] on div at bounding box center [223, 100] width 16 height 16
click at [785, 148] on span "zoek" at bounding box center [787, 149] width 15 height 6
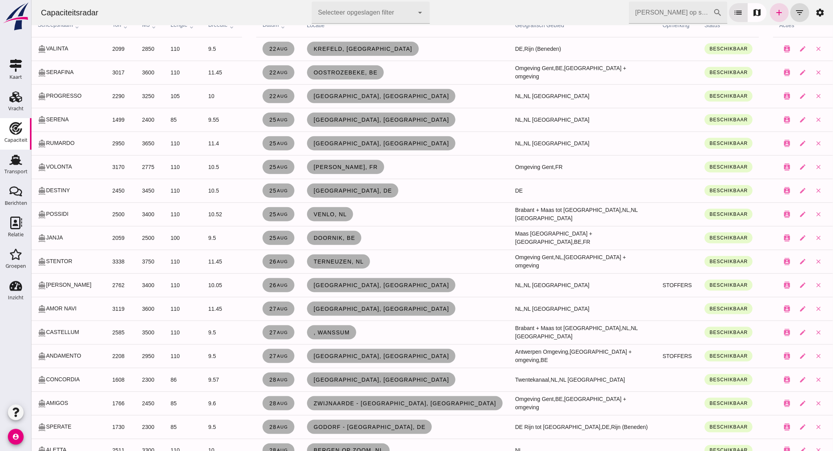
scroll to position [219, 0]
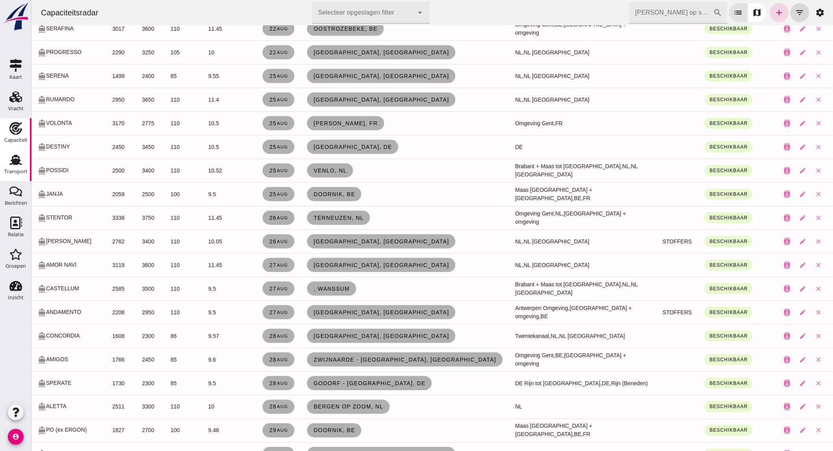
click at [9, 161] on icon "Transport" at bounding box center [15, 160] width 13 height 13
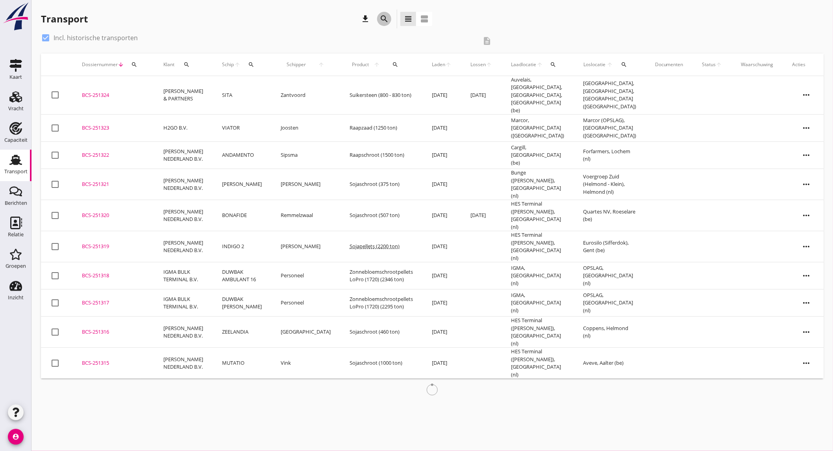
click at [380, 15] on icon "search" at bounding box center [384, 18] width 9 height 9
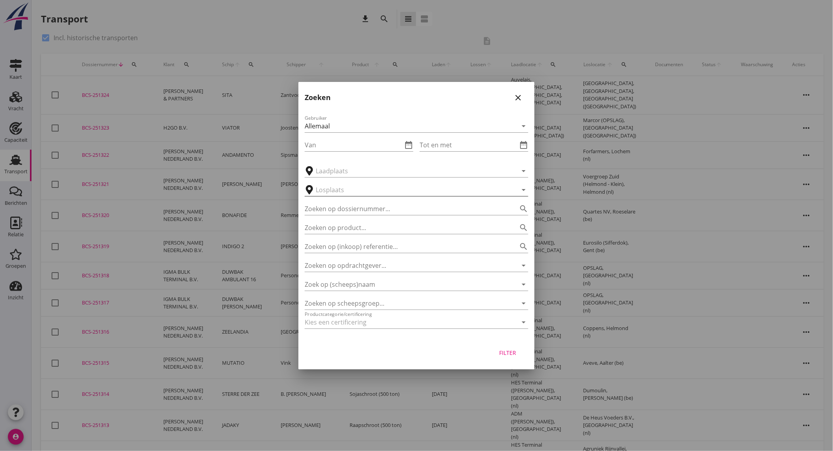
click at [376, 191] on input "text" at bounding box center [411, 190] width 191 height 13
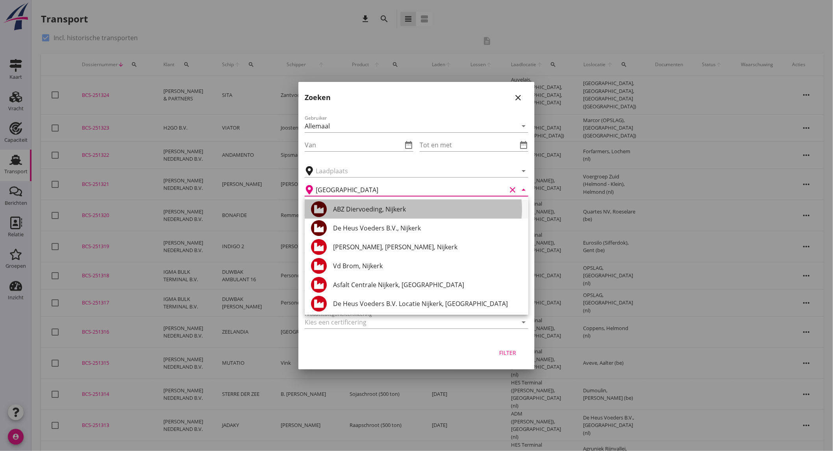
click at [408, 211] on div "ABZ Diervoeding, Nijkerk" at bounding box center [427, 208] width 189 height 9
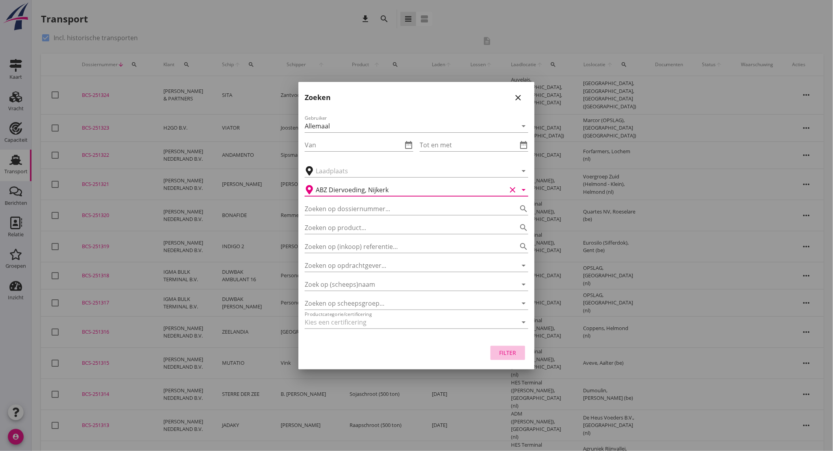
click at [515, 354] on div "Filter" at bounding box center [508, 353] width 22 height 8
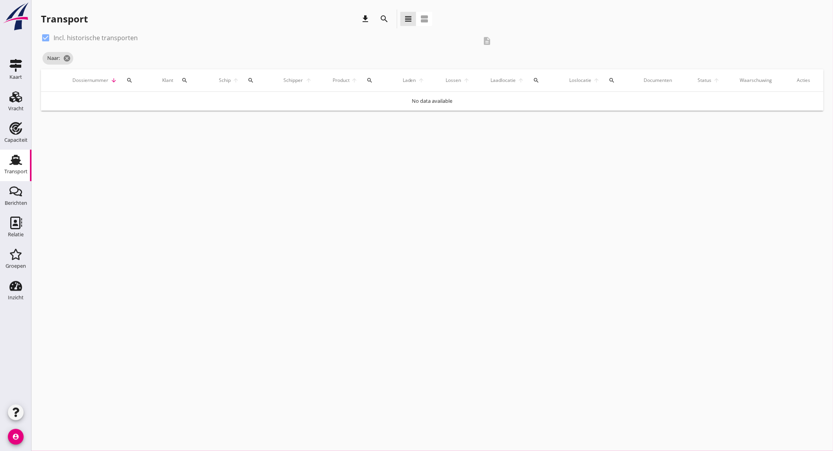
type input "ABZ Diervoeding"
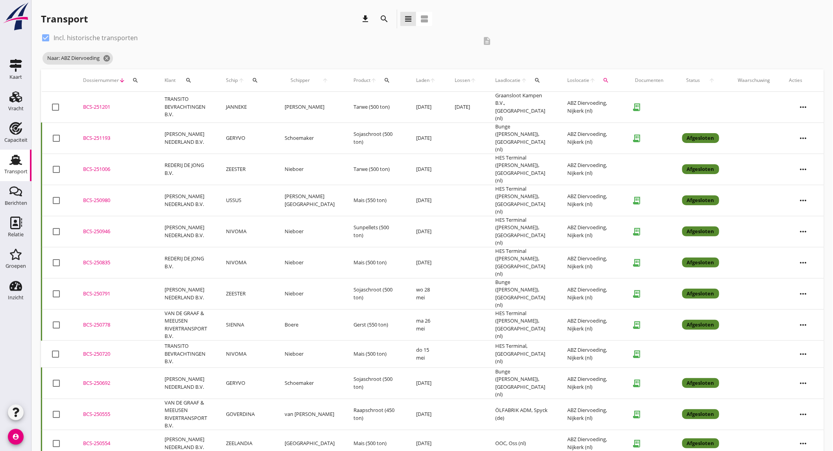
click at [283, 131] on td "Schoemaker" at bounding box center [309, 137] width 69 height 31
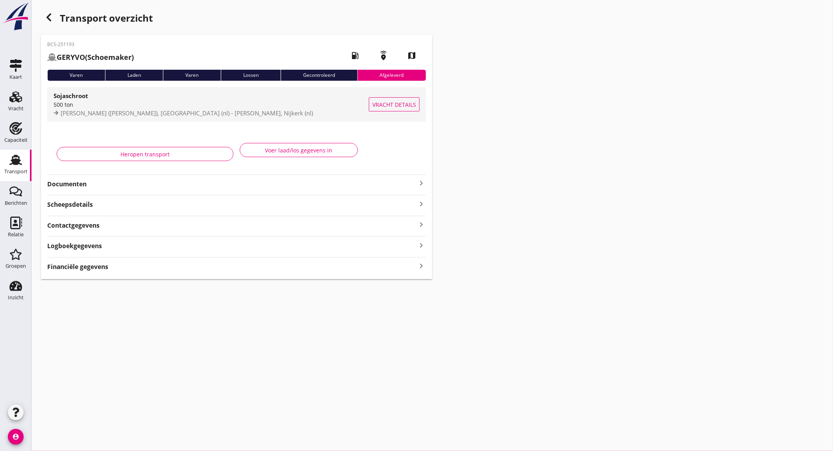
click at [95, 102] on div "500 ton" at bounding box center [211, 104] width 315 height 8
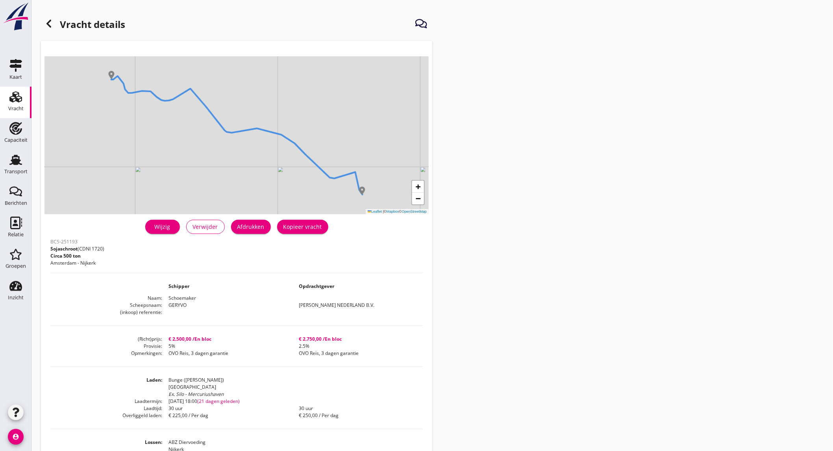
drag, startPoint x: 10, startPoint y: 129, endPoint x: 8, endPoint y: 116, distance: 13.2
click at [10, 129] on use at bounding box center [15, 128] width 13 height 13
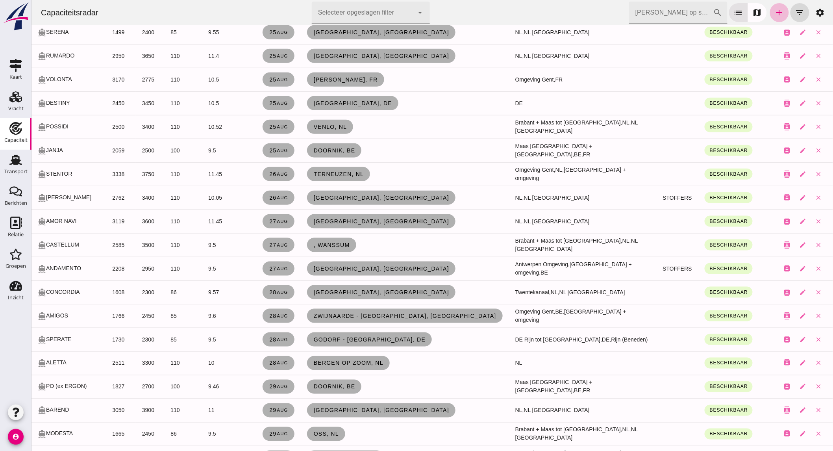
scroll to position [306, 0]
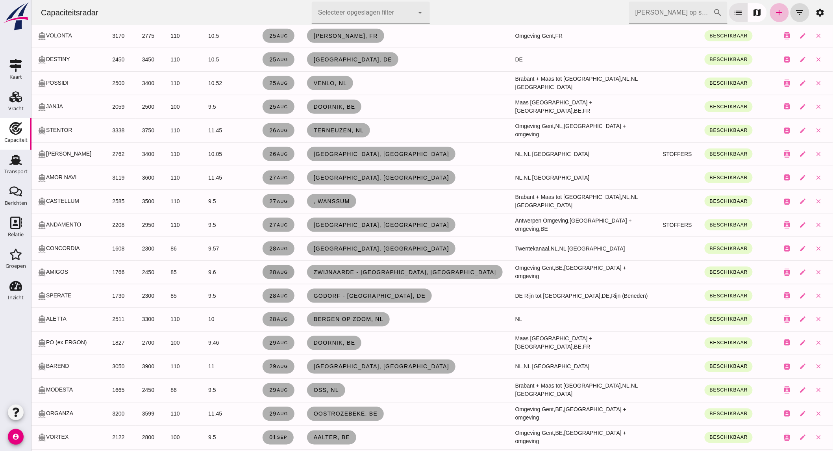
click at [288, 273] on small "aug" at bounding box center [281, 272] width 11 height 5
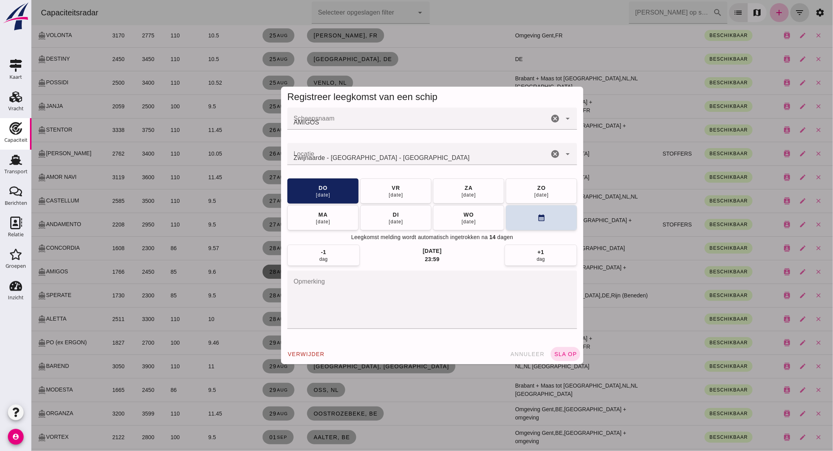
scroll to position [0, 0]
click at [550, 154] on icon "cancel" at bounding box center [554, 153] width 9 height 9
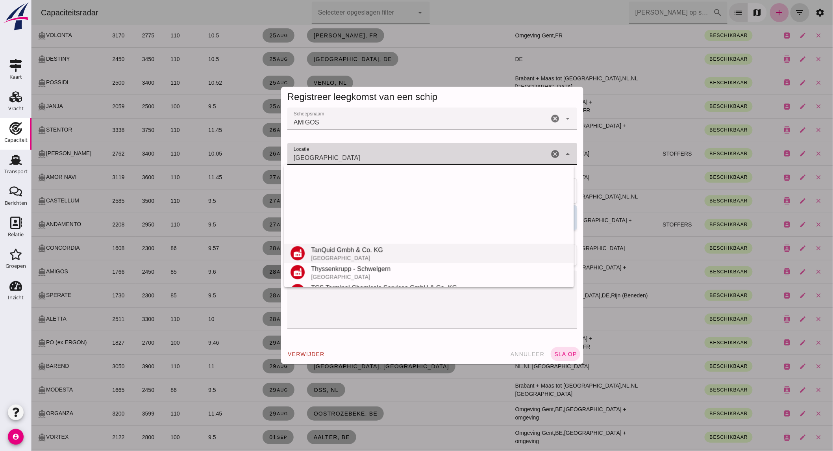
scroll to position [167, 0]
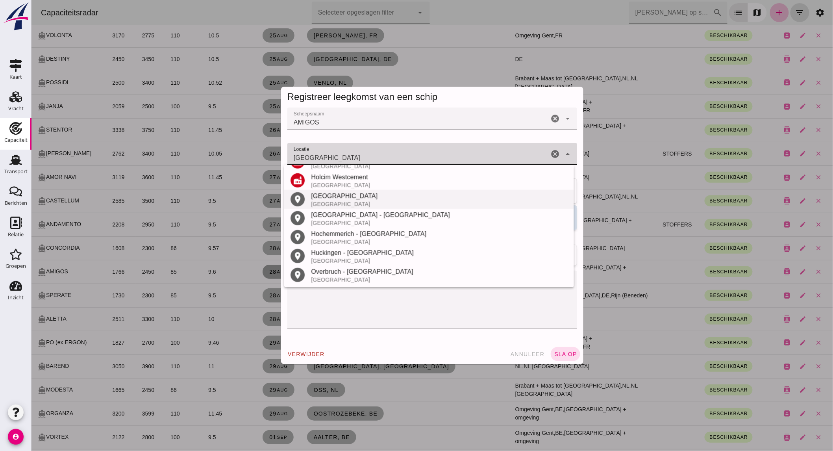
click at [347, 197] on div "[GEOGRAPHIC_DATA]" at bounding box center [439, 195] width 257 height 9
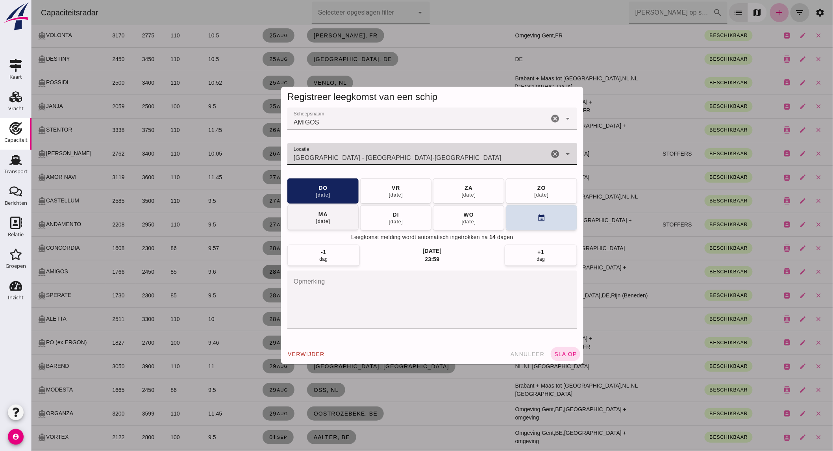
type input "[GEOGRAPHIC_DATA] - [GEOGRAPHIC_DATA]-[GEOGRAPHIC_DATA]"
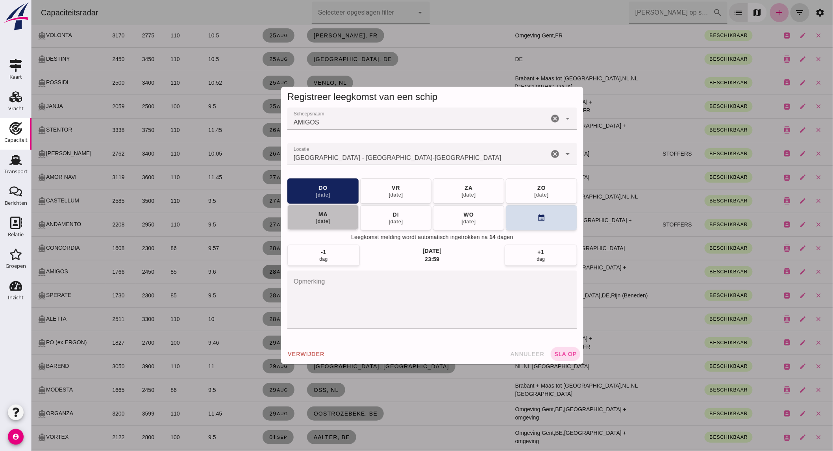
click at [318, 216] on div "ma" at bounding box center [323, 214] width 10 height 8
click at [561, 351] on span "sla op" at bounding box center [565, 354] width 23 height 6
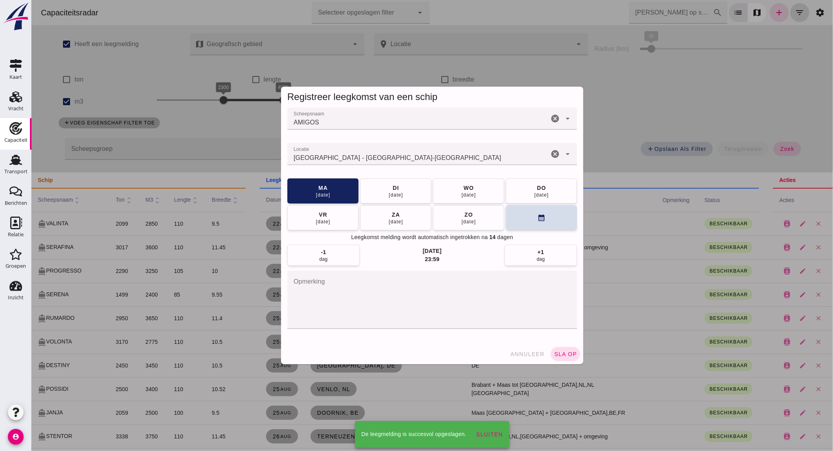
scroll to position [306, 0]
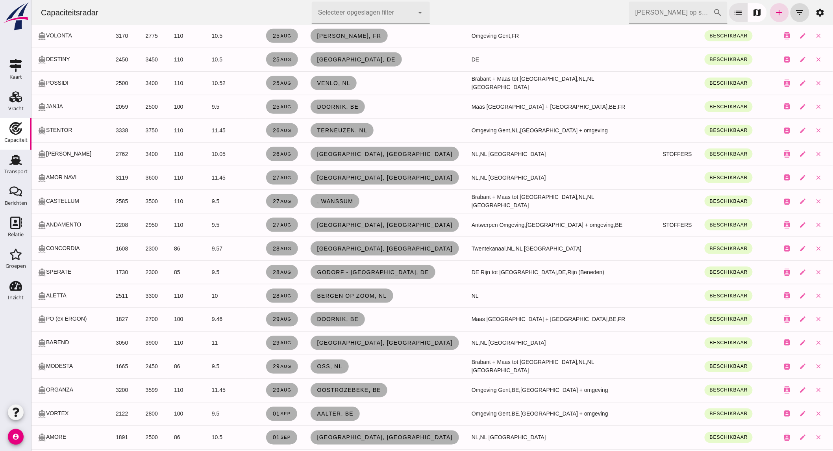
click at [15, 143] on div "Capaciteit" at bounding box center [15, 139] width 23 height 5
click at [16, 163] on use at bounding box center [15, 160] width 13 height 10
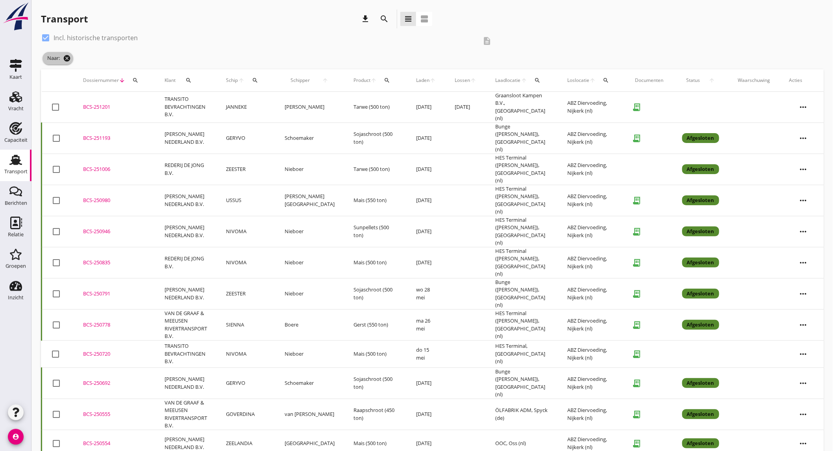
click at [67, 59] on icon "cancel" at bounding box center [67, 58] width 8 height 8
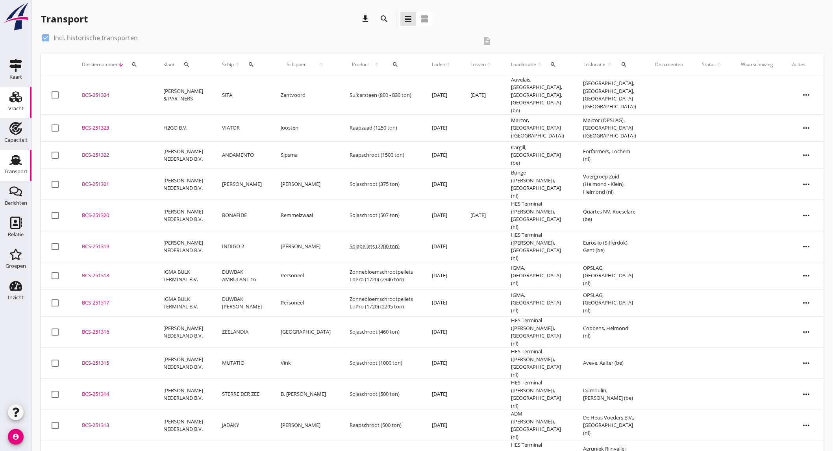
click at [18, 99] on use at bounding box center [15, 96] width 13 height 11
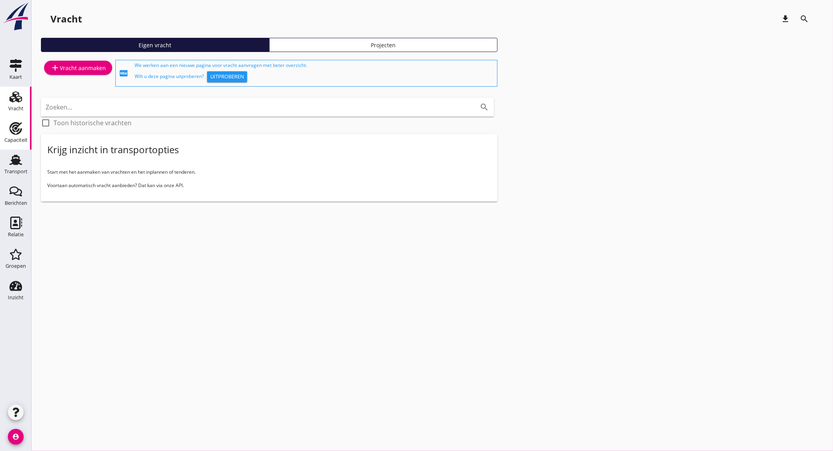
click at [16, 131] on use at bounding box center [15, 128] width 13 height 13
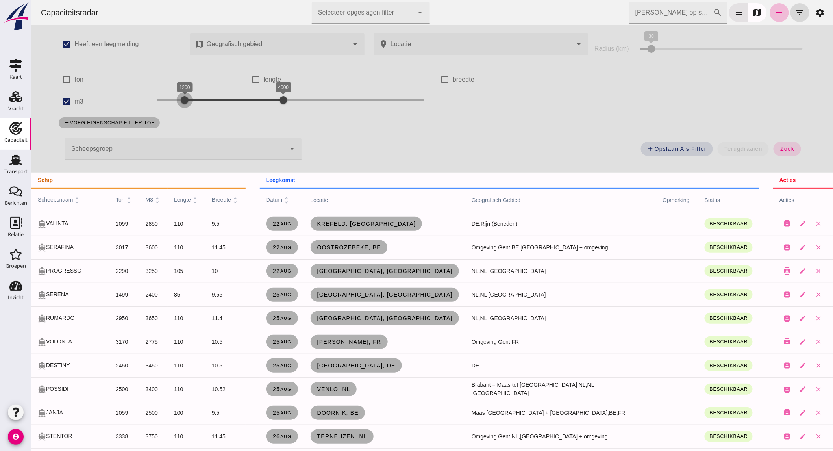
drag, startPoint x: 218, startPoint y: 101, endPoint x: 179, endPoint y: 101, distance: 39.0
click at [179, 101] on div at bounding box center [184, 100] width 16 height 16
drag, startPoint x: 278, startPoint y: 99, endPoint x: 203, endPoint y: 98, distance: 75.2
click at [203, 98] on div at bounding box center [209, 100] width 16 height 16
drag, startPoint x: 211, startPoint y: 100, endPoint x: 220, endPoint y: 100, distance: 9.1
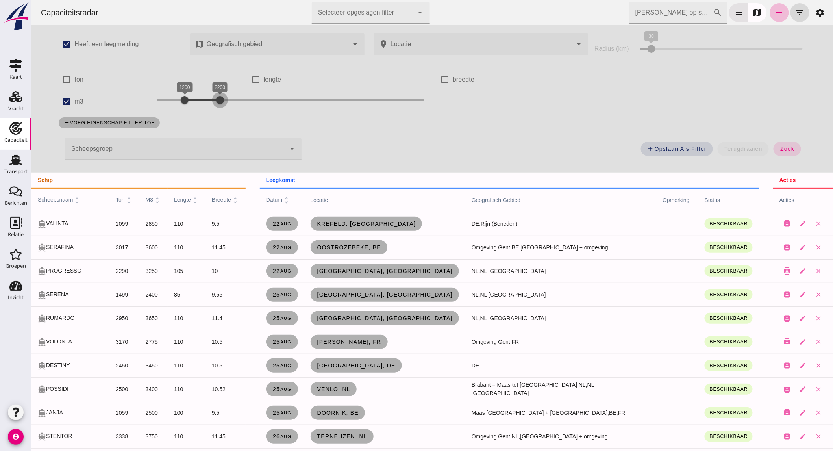
click at [220, 100] on div at bounding box center [220, 100] width 16 height 16
click at [78, 81] on label "ton" at bounding box center [78, 80] width 9 height 22
click at [74, 81] on input "ton" at bounding box center [66, 80] width 16 height 16
checkbox input "true"
drag, startPoint x: 178, startPoint y: 76, endPoint x: 240, endPoint y: 80, distance: 61.6
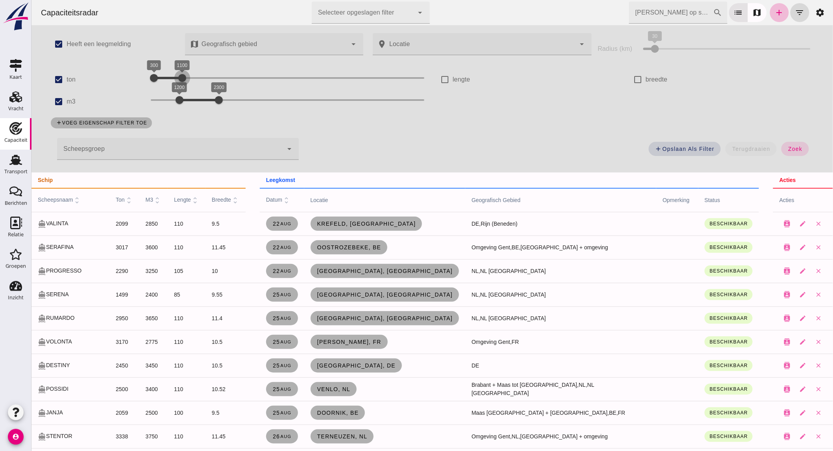
click at [190, 83] on div at bounding box center [182, 78] width 16 height 16
drag, startPoint x: 158, startPoint y: 77, endPoint x: 173, endPoint y: 78, distance: 15.0
click at [173, 78] on div at bounding box center [175, 78] width 16 height 16
drag, startPoint x: 251, startPoint y: 77, endPoint x: 193, endPoint y: 76, distance: 57.5
click at [193, 76] on div at bounding box center [199, 78] width 16 height 16
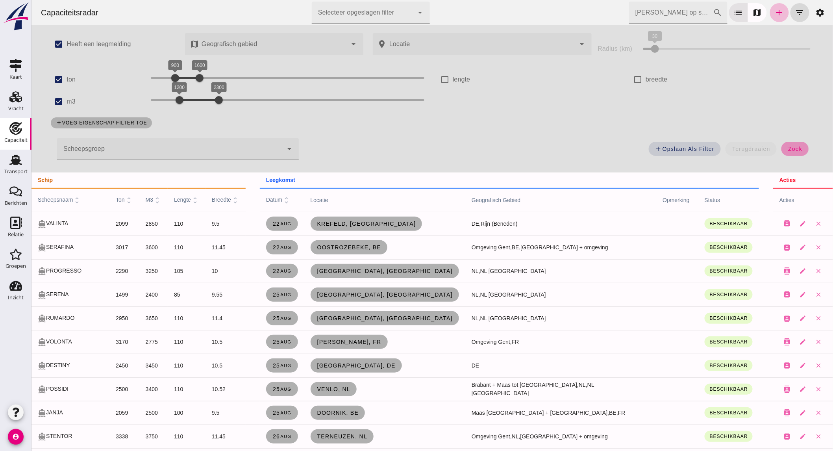
click at [788, 145] on button "zoek" at bounding box center [794, 149] width 27 height 14
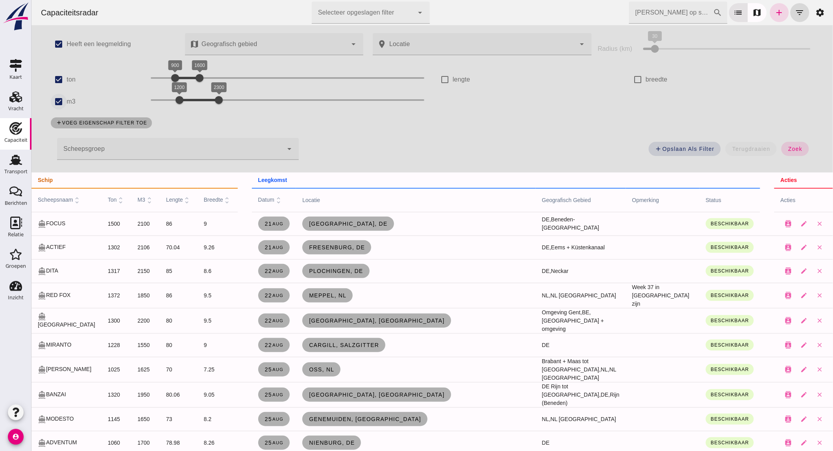
click at [66, 99] on label "m3" at bounding box center [70, 102] width 9 height 22
click at [66, 99] on input "m3" at bounding box center [58, 102] width 16 height 16
checkbox input "false"
click at [74, 77] on label "ton" at bounding box center [78, 80] width 9 height 22
click at [73, 77] on input "ton" at bounding box center [66, 80] width 16 height 16
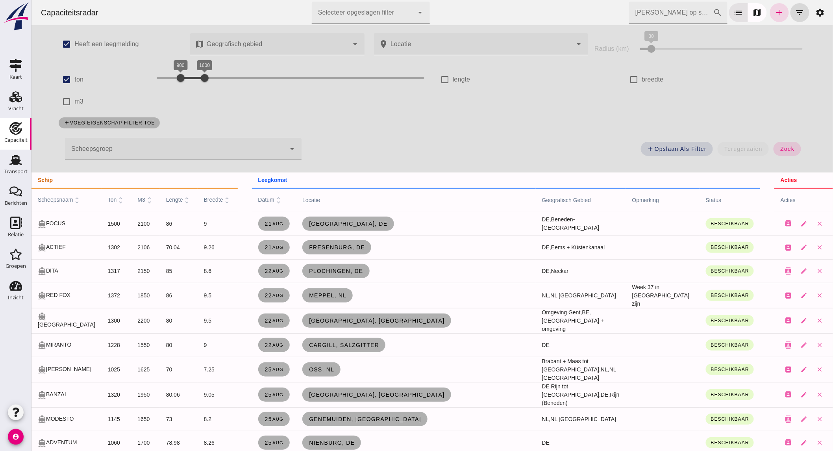
checkbox input "false"
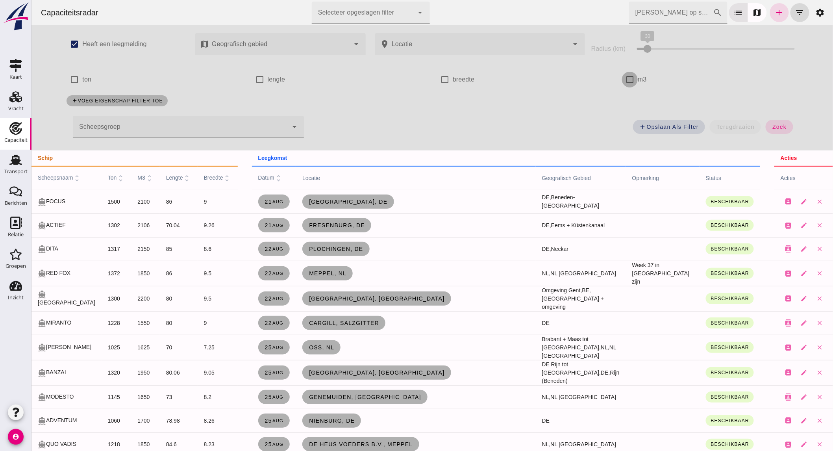
click at [624, 78] on input "m3" at bounding box center [630, 80] width 16 height 16
checkbox input "true"
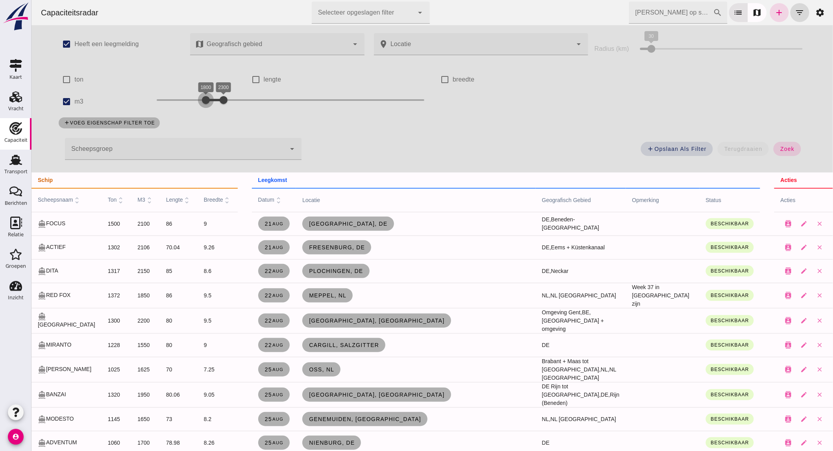
drag, startPoint x: 190, startPoint y: 101, endPoint x: 204, endPoint y: 101, distance: 14.6
click at [204, 101] on div at bounding box center [206, 100] width 16 height 16
click at [219, 101] on div at bounding box center [223, 100] width 16 height 16
click at [774, 147] on button "zoek" at bounding box center [787, 149] width 27 height 14
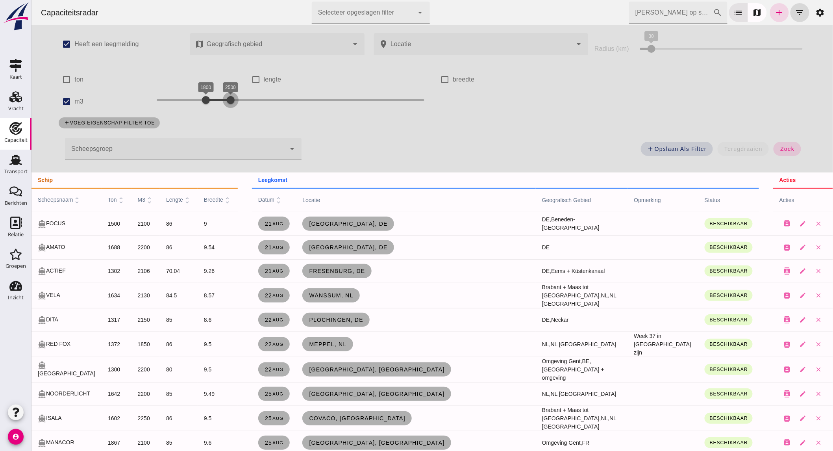
drag, startPoint x: 221, startPoint y: 100, endPoint x: 226, endPoint y: 101, distance: 5.9
click at [226, 101] on div at bounding box center [231, 100] width 16 height 16
click at [200, 99] on div at bounding box center [202, 100] width 16 height 16
click at [793, 152] on button "zoek" at bounding box center [787, 149] width 27 height 14
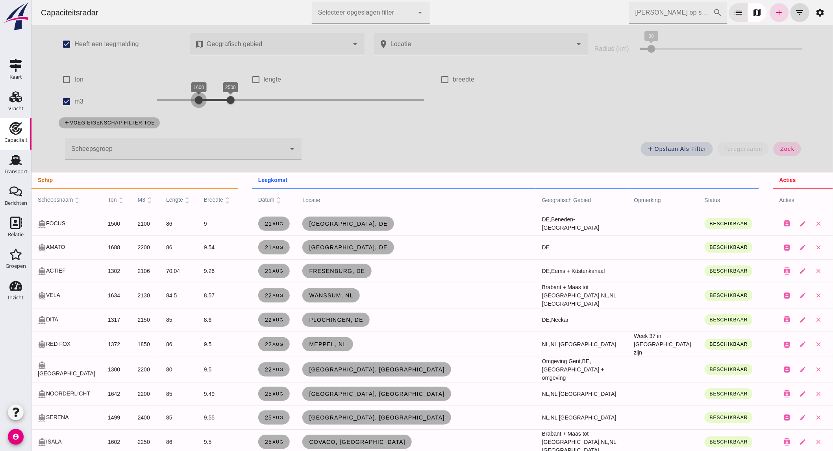
drag, startPoint x: 195, startPoint y: 99, endPoint x: 190, endPoint y: 102, distance: 5.1
click at [191, 102] on div at bounding box center [199, 100] width 16 height 16
drag, startPoint x: 223, startPoint y: 101, endPoint x: 211, endPoint y: 103, distance: 12.3
click at [209, 103] on div at bounding box center [216, 100] width 16 height 16
click at [781, 147] on span "zoek" at bounding box center [787, 149] width 15 height 6
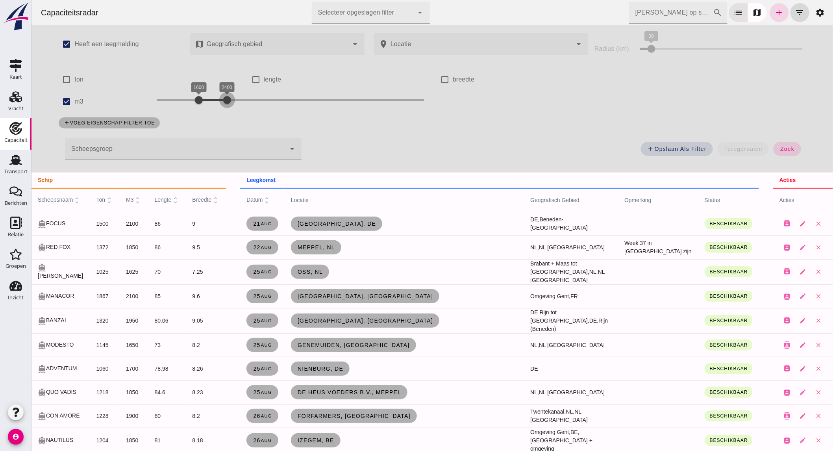
drag, startPoint x: 216, startPoint y: 98, endPoint x: 226, endPoint y: 98, distance: 9.5
click at [226, 98] on div at bounding box center [227, 100] width 16 height 16
click at [793, 150] on button "zoek" at bounding box center [787, 149] width 27 height 14
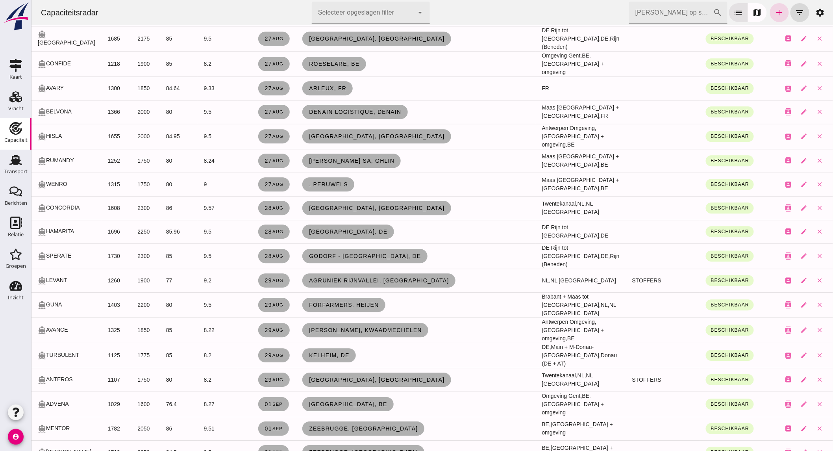
scroll to position [788, 0]
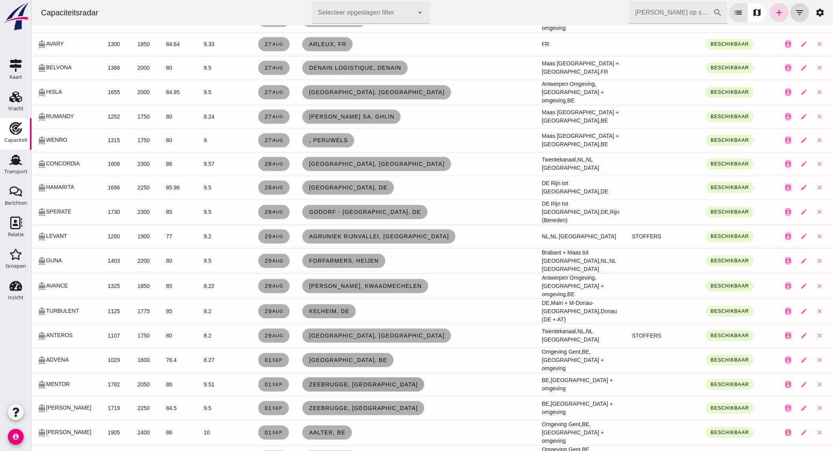
click at [317, 381] on span "Zeebrugge, [GEOGRAPHIC_DATA]" at bounding box center [362, 384] width 109 height 6
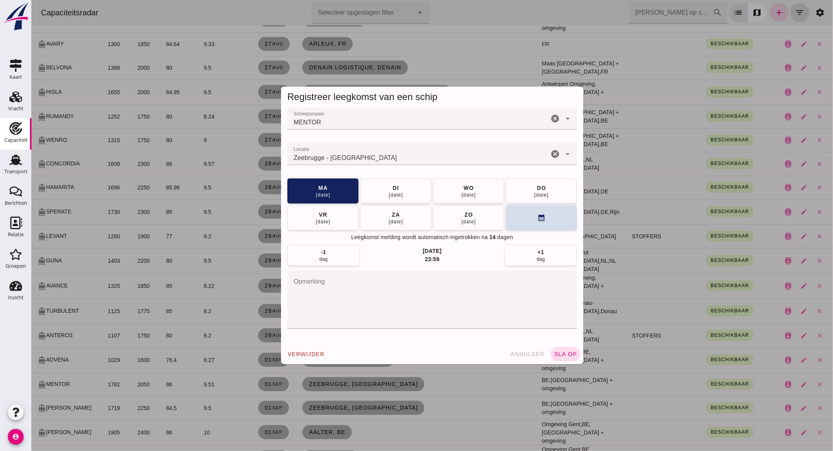
click at [550, 154] on icon "cancel" at bounding box center [554, 153] width 9 height 9
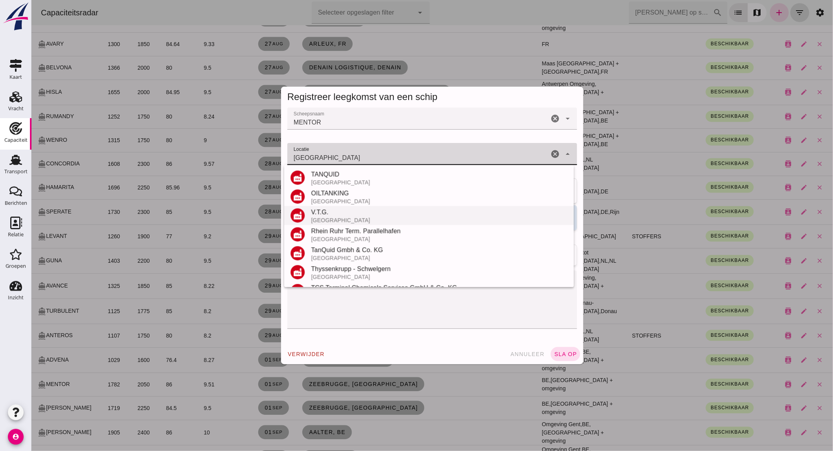
scroll to position [167, 0]
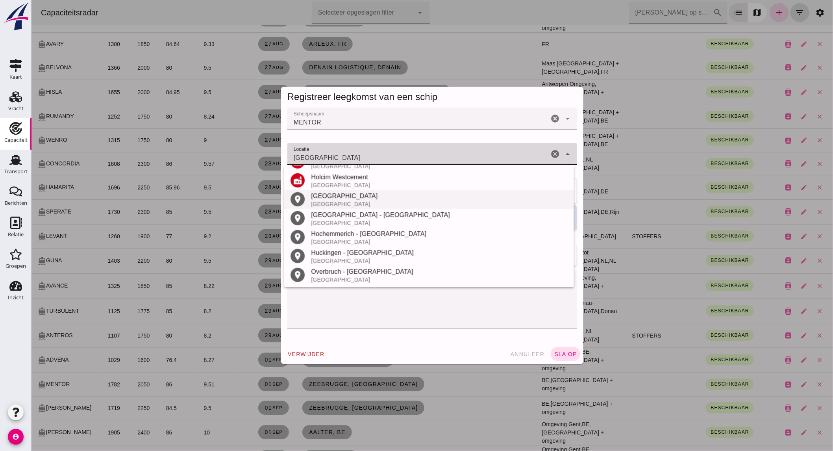
click at [352, 204] on div "[GEOGRAPHIC_DATA]" at bounding box center [439, 204] width 257 height 6
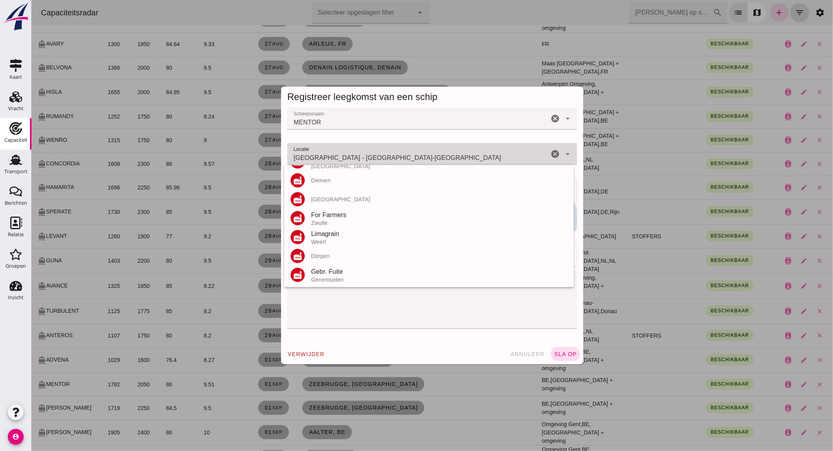
scroll to position [0, 0]
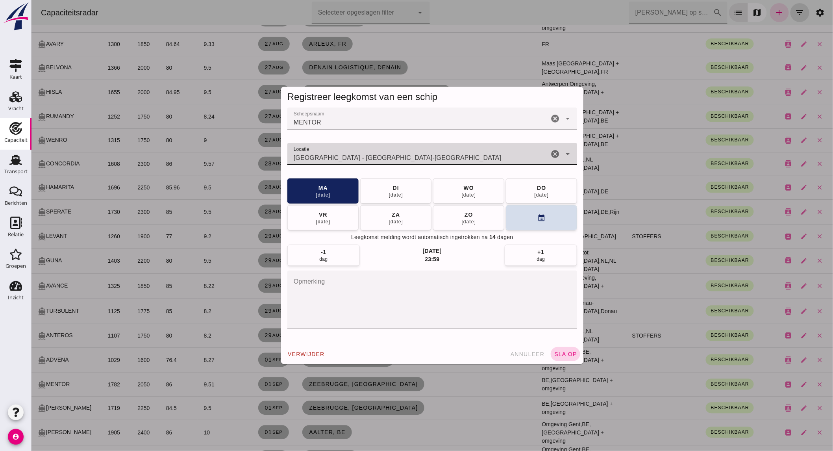
type input "[GEOGRAPHIC_DATA] - [GEOGRAPHIC_DATA]-[GEOGRAPHIC_DATA]"
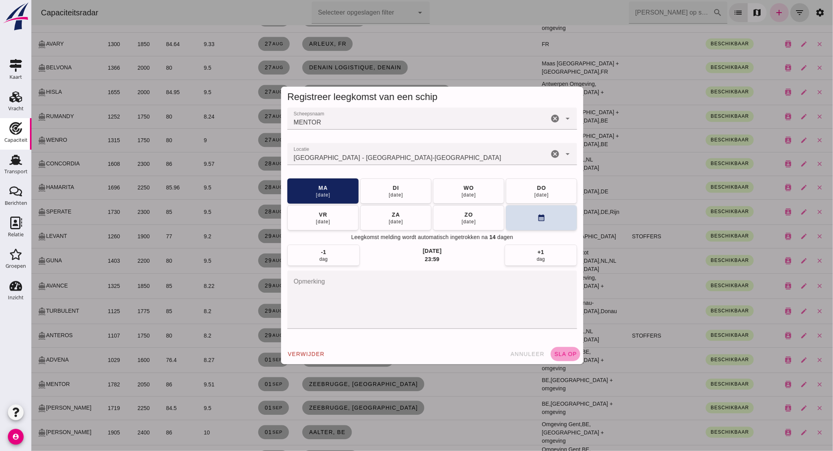
click at [564, 354] on span "sla op" at bounding box center [565, 354] width 23 height 6
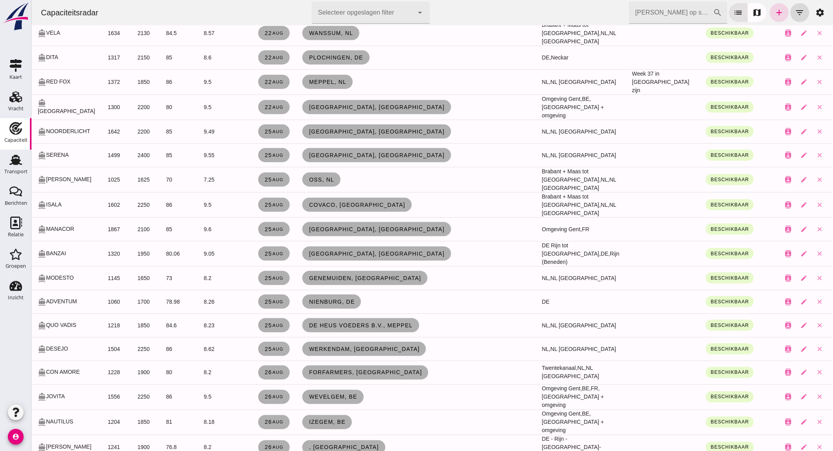
scroll to position [350, 0]
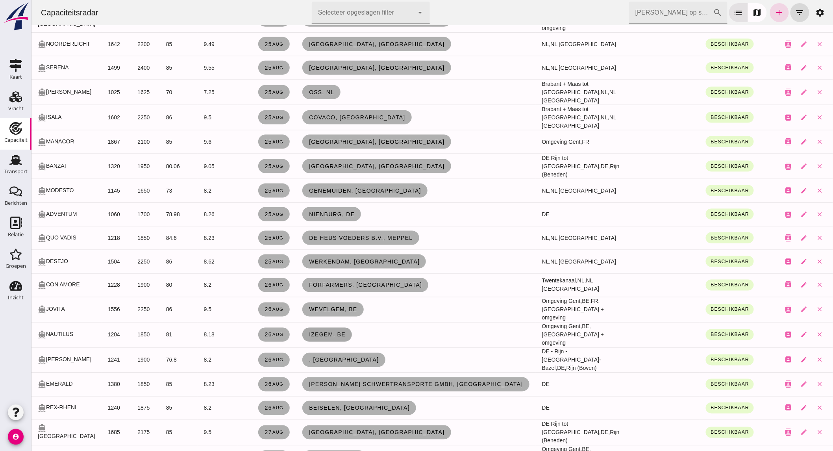
click at [312, 332] on span "Izegem, be" at bounding box center [326, 335] width 37 height 6
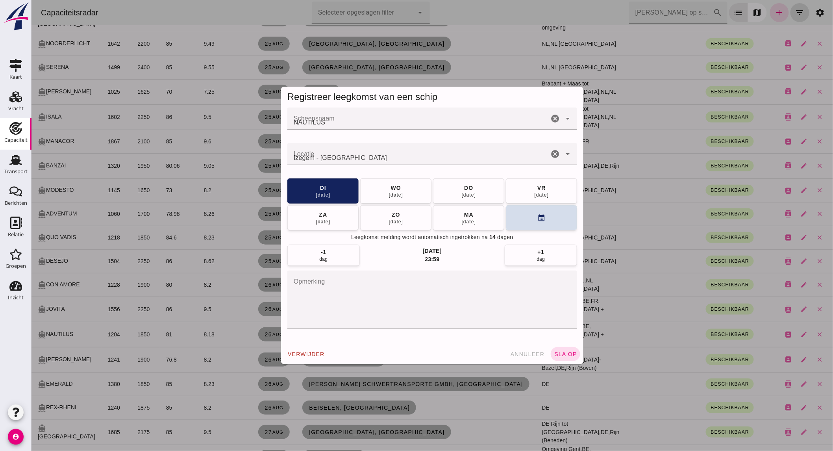
scroll to position [0, 0]
click at [550, 155] on icon "cancel" at bounding box center [554, 153] width 9 height 9
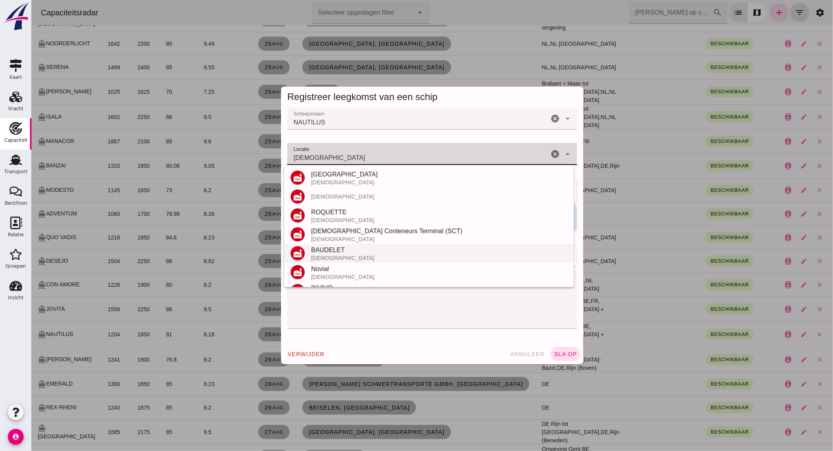
scroll to position [35, 0]
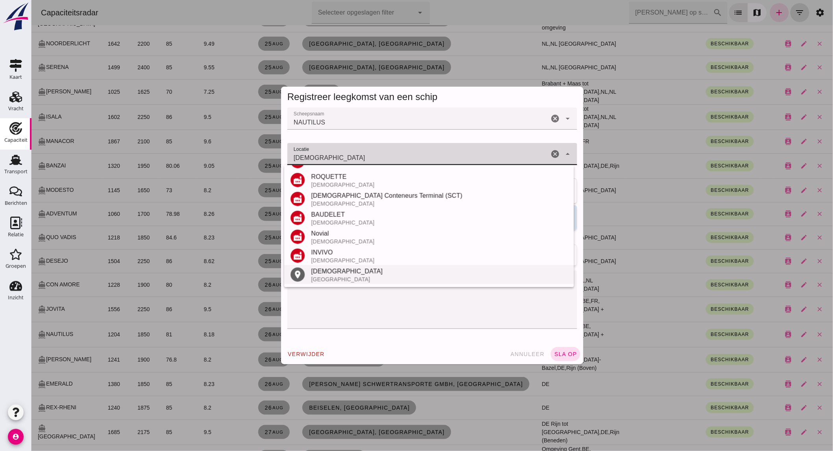
click at [349, 276] on div "[GEOGRAPHIC_DATA]" at bounding box center [439, 279] width 257 height 6
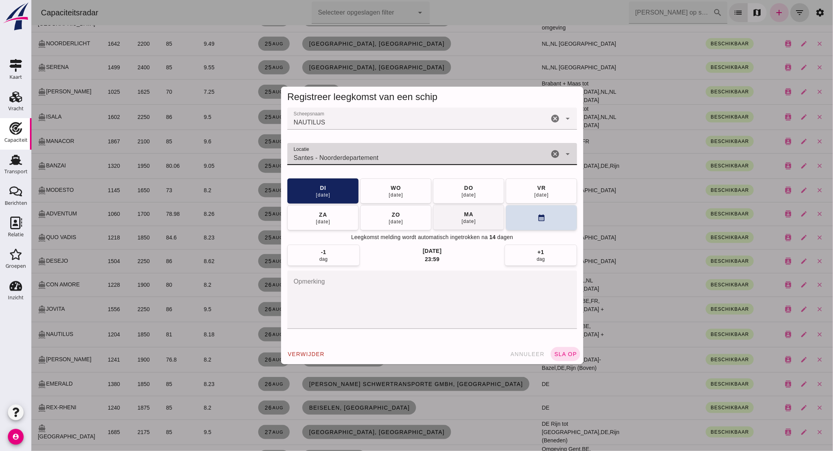
type input "Santes - Noorderdepartement"
click at [464, 217] on div "ma" at bounding box center [469, 214] width 10 height 8
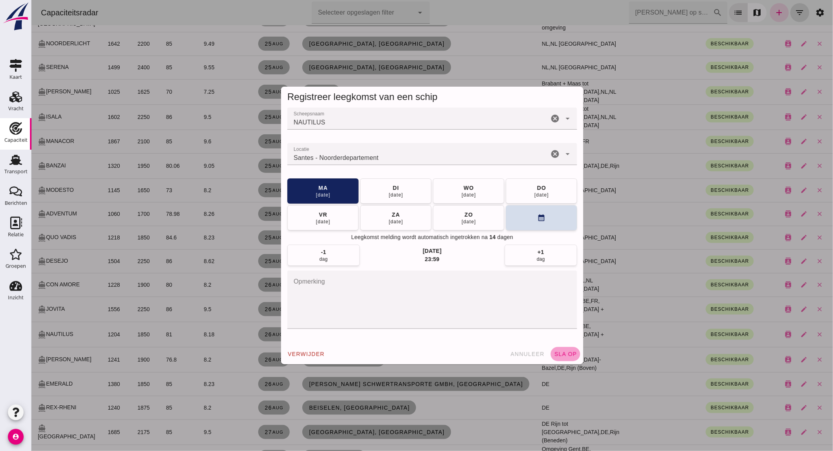
click at [558, 351] on button "sla op" at bounding box center [566, 354] width 30 height 14
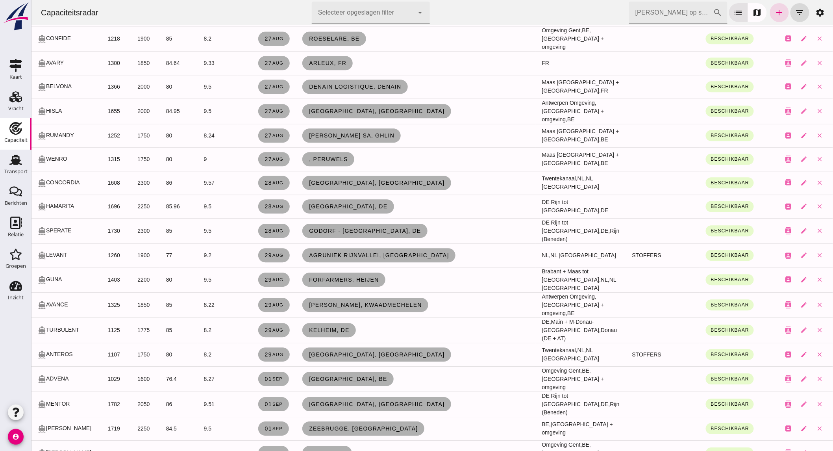
scroll to position [831, 0]
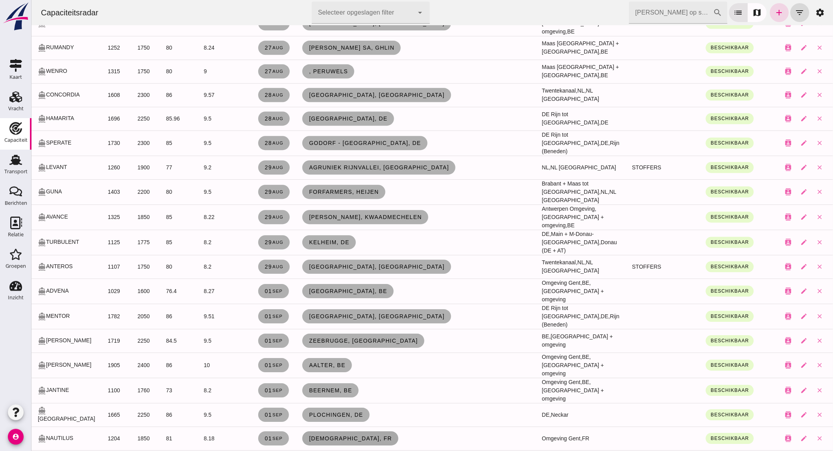
click at [339, 431] on link "[DEMOGRAPHIC_DATA], fr" at bounding box center [350, 438] width 96 height 14
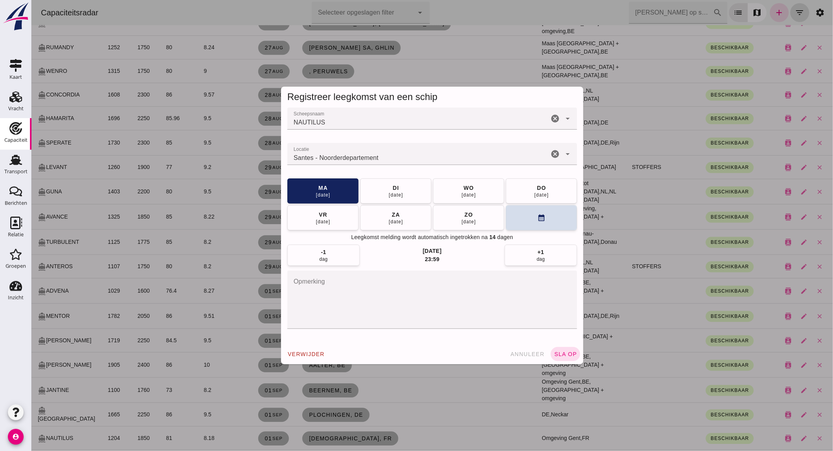
click at [546, 155] on div "Locatie Locatie Santes - [GEOGRAPHIC_DATA] cancel arrow_drop_down" at bounding box center [432, 154] width 290 height 22
type input "Santes - Noorderdepartement"
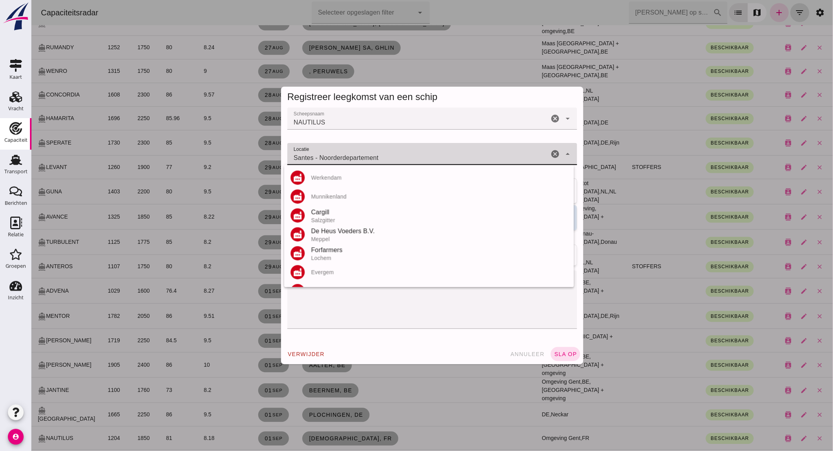
click at [550, 155] on icon "cancel" at bounding box center [554, 153] width 9 height 9
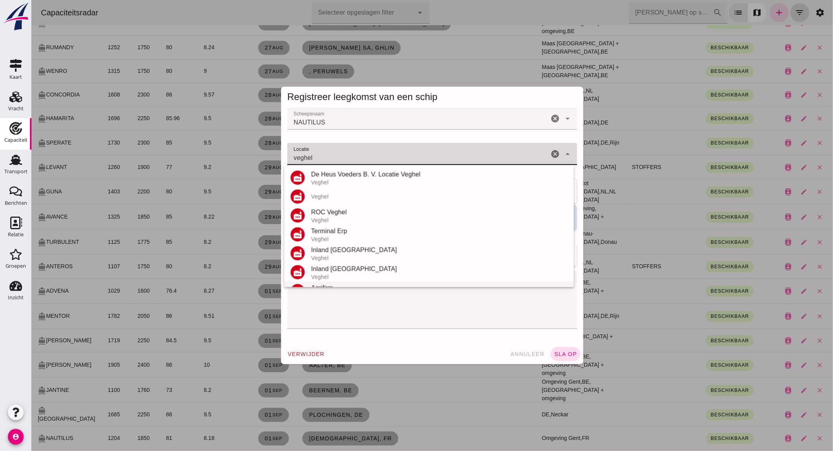
scroll to position [73, 0]
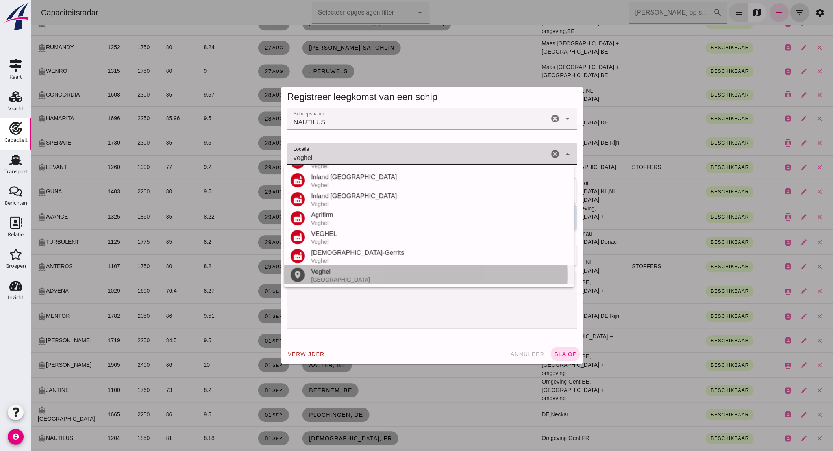
click at [336, 275] on div "Veghel" at bounding box center [439, 271] width 257 height 9
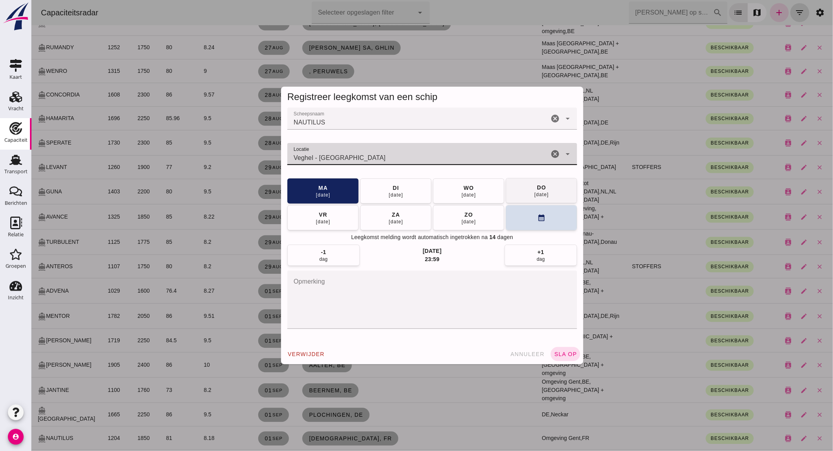
type input "Veghel - [GEOGRAPHIC_DATA]"
click at [528, 195] on button "[DATE]" at bounding box center [541, 190] width 71 height 25
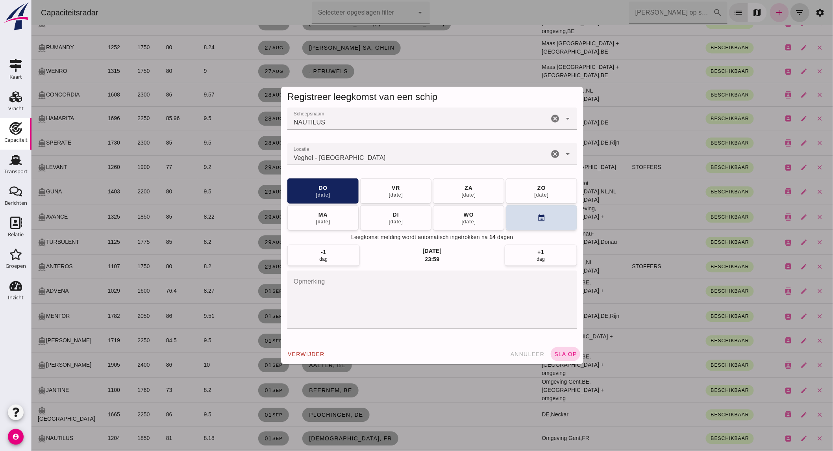
click at [555, 360] on button "sla op" at bounding box center [566, 354] width 30 height 14
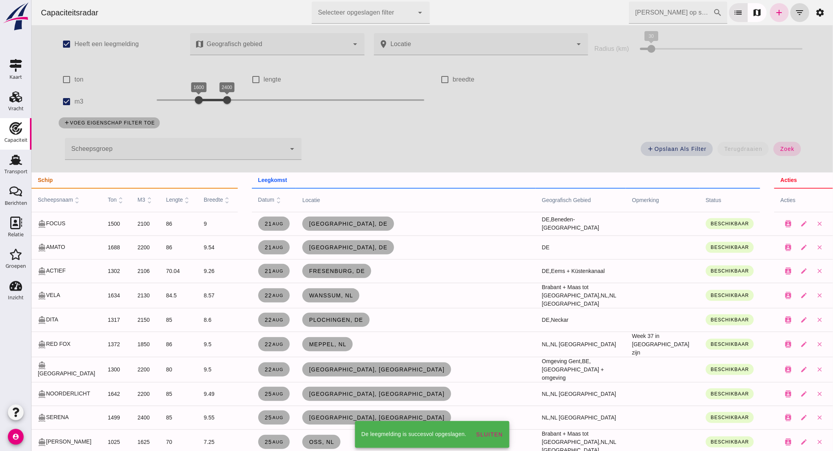
scroll to position [831, 0]
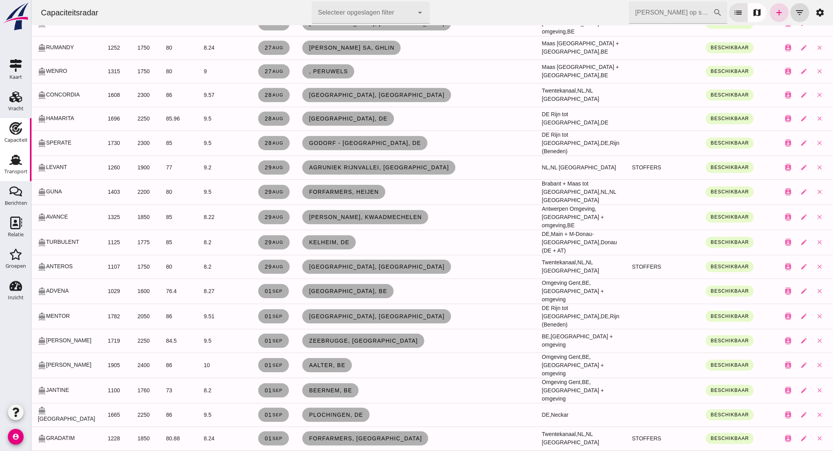
click at [11, 161] on use at bounding box center [15, 160] width 13 height 10
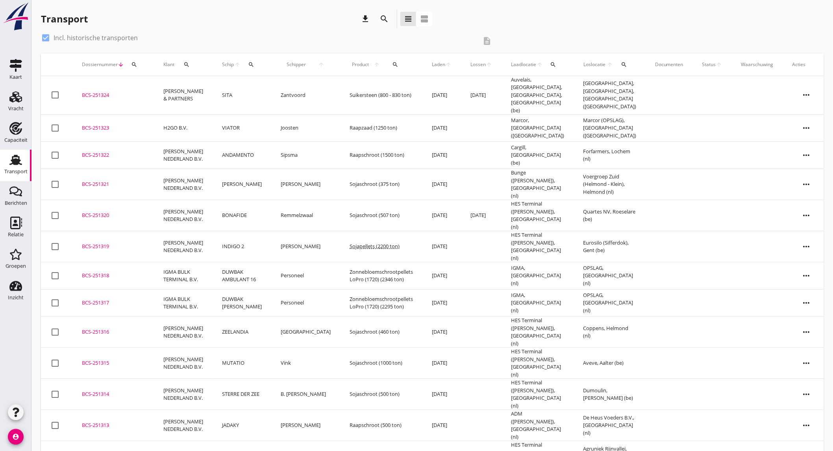
click at [377, 16] on div "search" at bounding box center [384, 18] width 19 height 19
click at [381, 17] on icon "search" at bounding box center [384, 18] width 9 height 9
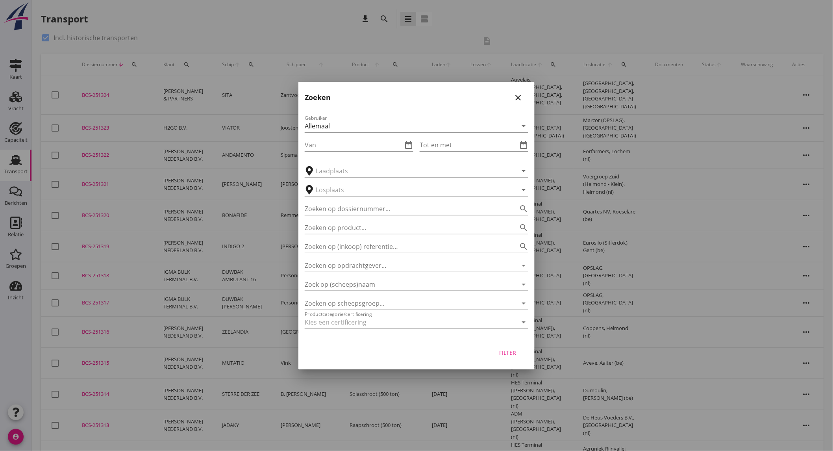
click at [359, 283] on input "Zoek op (scheeps)naam" at bounding box center [406, 284] width 202 height 13
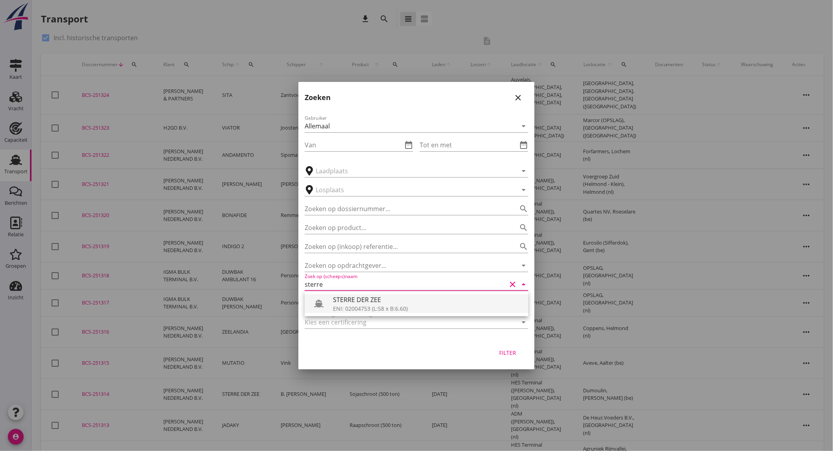
click at [361, 300] on div "STERRE DER ZEE" at bounding box center [427, 299] width 189 height 9
click at [519, 353] on button "Filter" at bounding box center [508, 353] width 35 height 14
type input "STERRE DER ZEE"
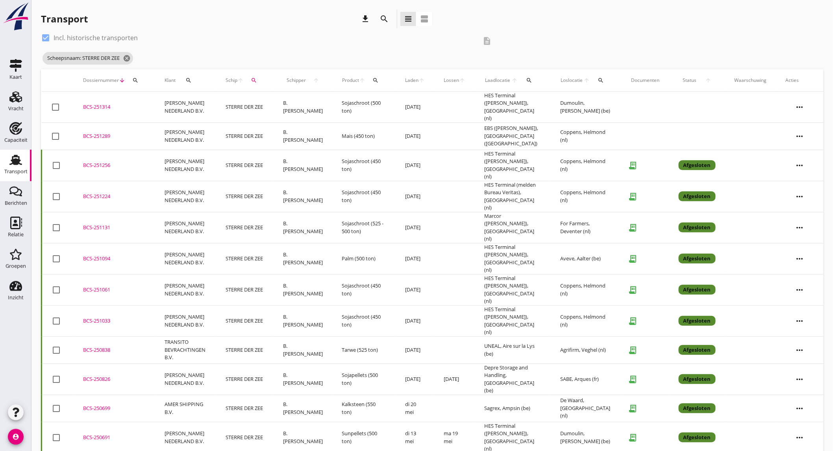
click at [296, 100] on td "B. [PERSON_NAME]" at bounding box center [303, 107] width 59 height 31
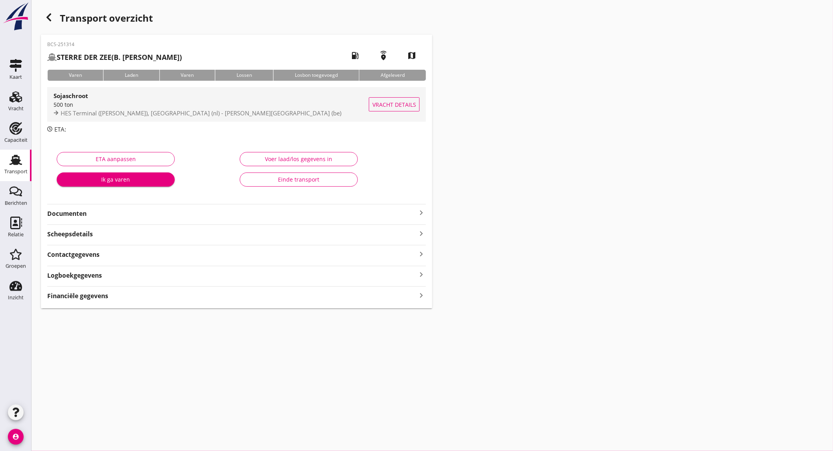
click at [109, 111] on span "HES Terminal ([PERSON_NAME]), [GEOGRAPHIC_DATA] (nl) - [PERSON_NAME][GEOGRAPHIC…" at bounding box center [201, 113] width 281 height 8
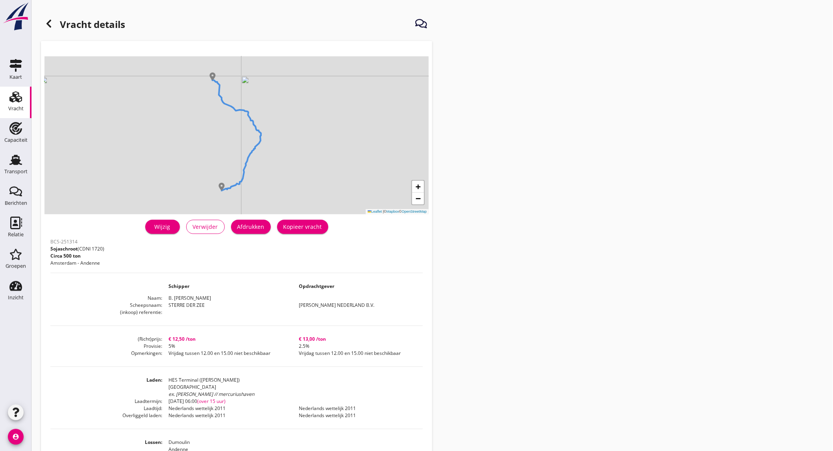
scroll to position [44, 0]
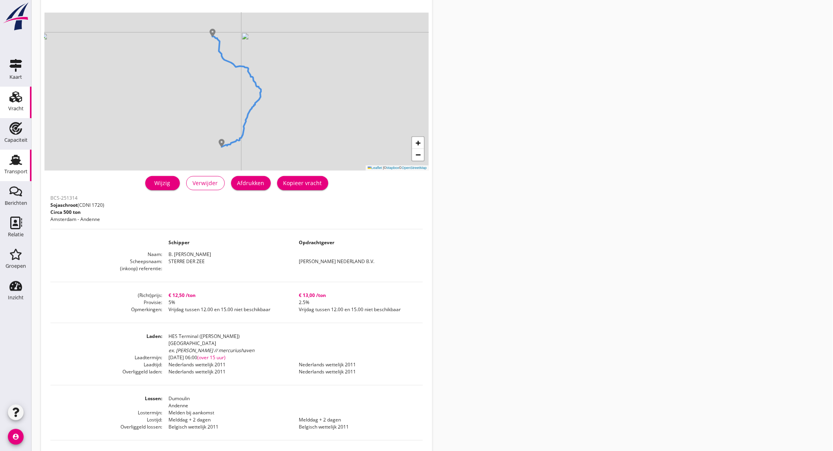
click at [18, 168] on div "Transport" at bounding box center [15, 171] width 23 height 11
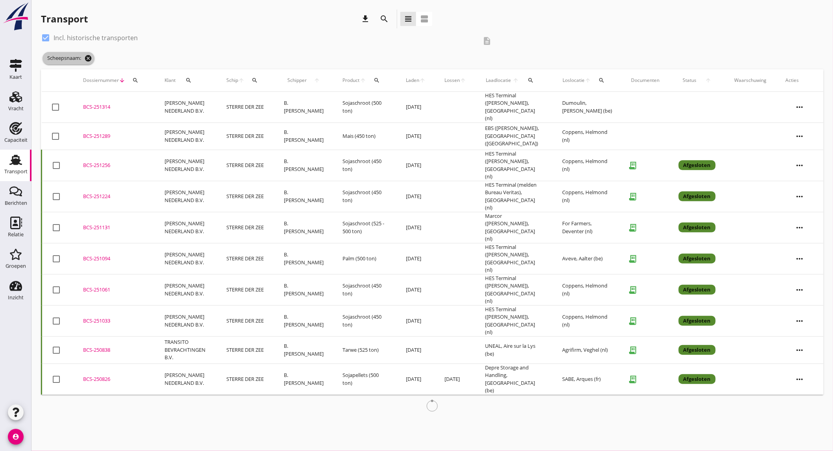
click at [90, 58] on icon "cancel" at bounding box center [88, 58] width 8 height 8
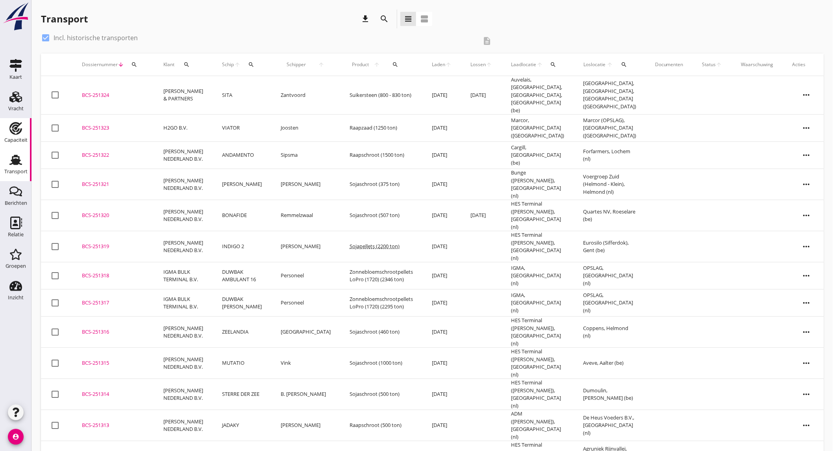
click at [20, 139] on div "Capaciteit" at bounding box center [15, 139] width 23 height 5
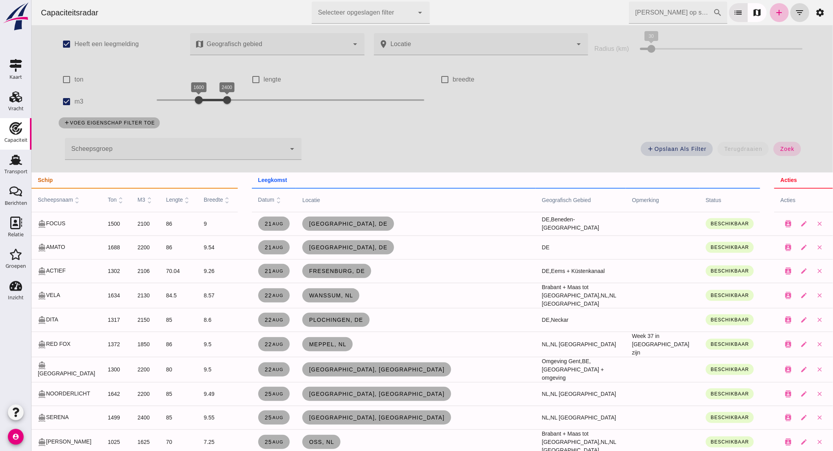
click at [60, 99] on input "m3" at bounding box center [66, 102] width 16 height 16
checkbox input "false"
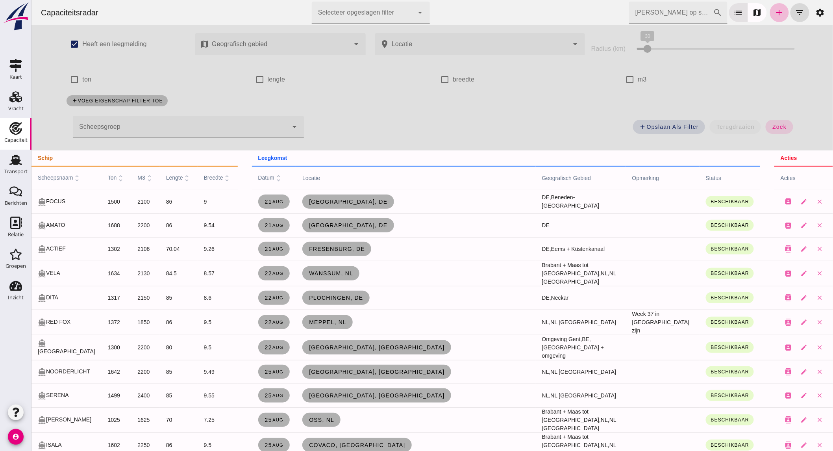
click at [74, 75] on input "ton" at bounding box center [74, 80] width 16 height 16
checkbox input "true"
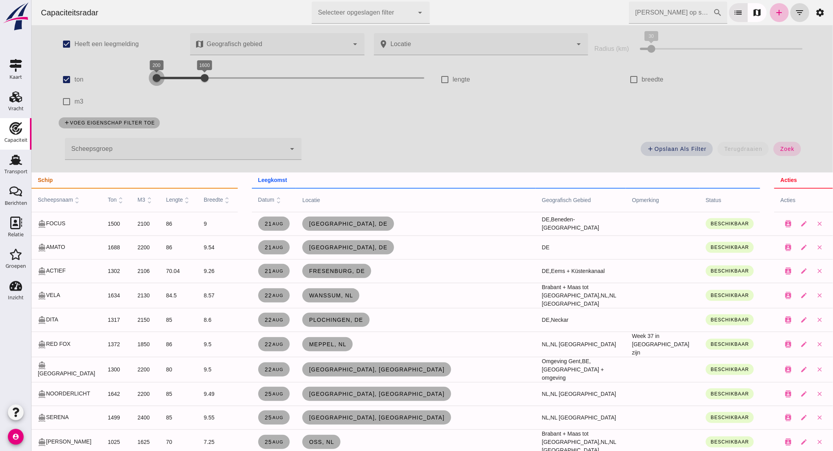
drag, startPoint x: 176, startPoint y: 76, endPoint x: 126, endPoint y: 79, distance: 50.5
click at [128, 78] on div "check_box ton 200 1600 200 1600" at bounding box center [243, 80] width 379 height 22
drag, startPoint x: 193, startPoint y: 78, endPoint x: 170, endPoint y: 80, distance: 23.3
click at [173, 80] on div at bounding box center [181, 78] width 16 height 16
click at [784, 147] on span "zoek" at bounding box center [787, 149] width 15 height 6
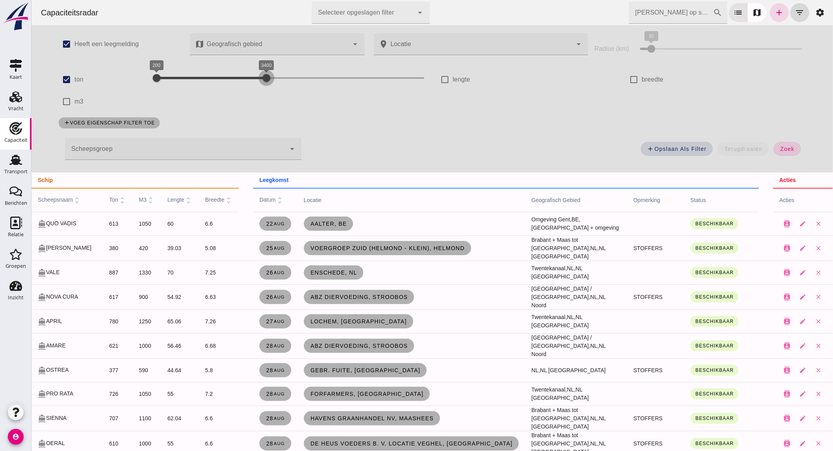
drag, startPoint x: 177, startPoint y: 78, endPoint x: 307, endPoint y: 87, distance: 130.7
click at [306, 87] on div "200 4500 200 3400" at bounding box center [290, 80] width 284 height 22
click at [180, 76] on div "1000 4700 1000 4700" at bounding box center [290, 78] width 268 height 13
drag, startPoint x: 294, startPoint y: 78, endPoint x: 217, endPoint y: 78, distance: 76.4
click at [217, 78] on div at bounding box center [225, 78] width 16 height 16
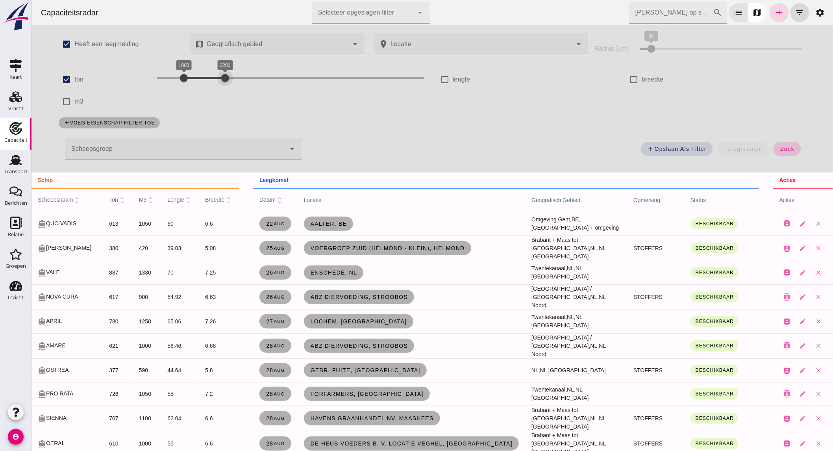
click at [791, 146] on span "zoek" at bounding box center [787, 149] width 15 height 6
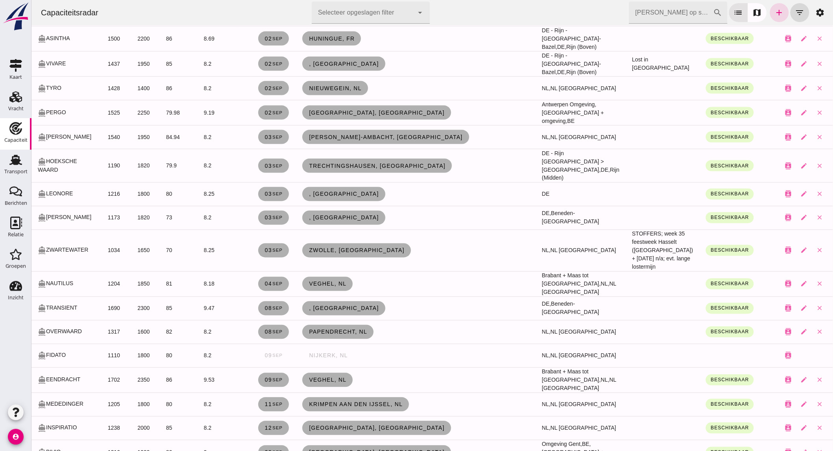
scroll to position [1525, 0]
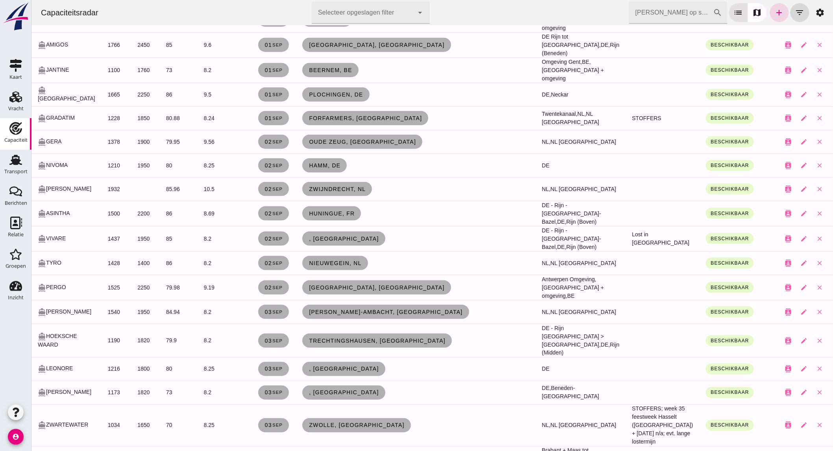
drag, startPoint x: 233, startPoint y: 265, endPoint x: 455, endPoint y: 247, distance: 222.5
click at [455, 275] on td "[GEOGRAPHIC_DATA], [GEOGRAPHIC_DATA]" at bounding box center [416, 287] width 240 height 25
click at [18, 228] on use at bounding box center [16, 223] width 12 height 13
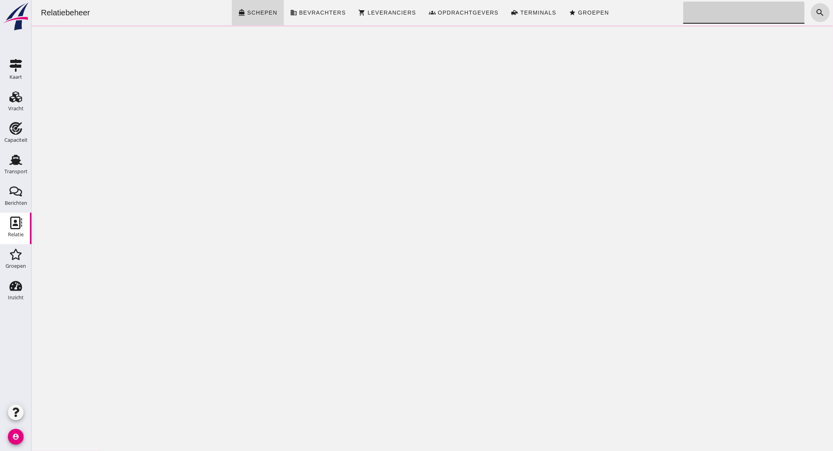
click at [748, 15] on input "Zoeken..." at bounding box center [741, 13] width 117 height 22
type input "[PERSON_NAME]"
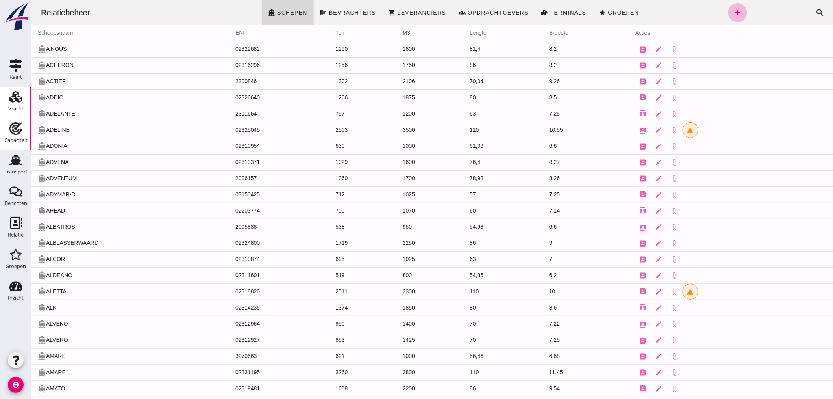
click at [12, 98] on icon "Vracht" at bounding box center [15, 97] width 13 height 13
